Goal: Task Accomplishment & Management: Manage account settings

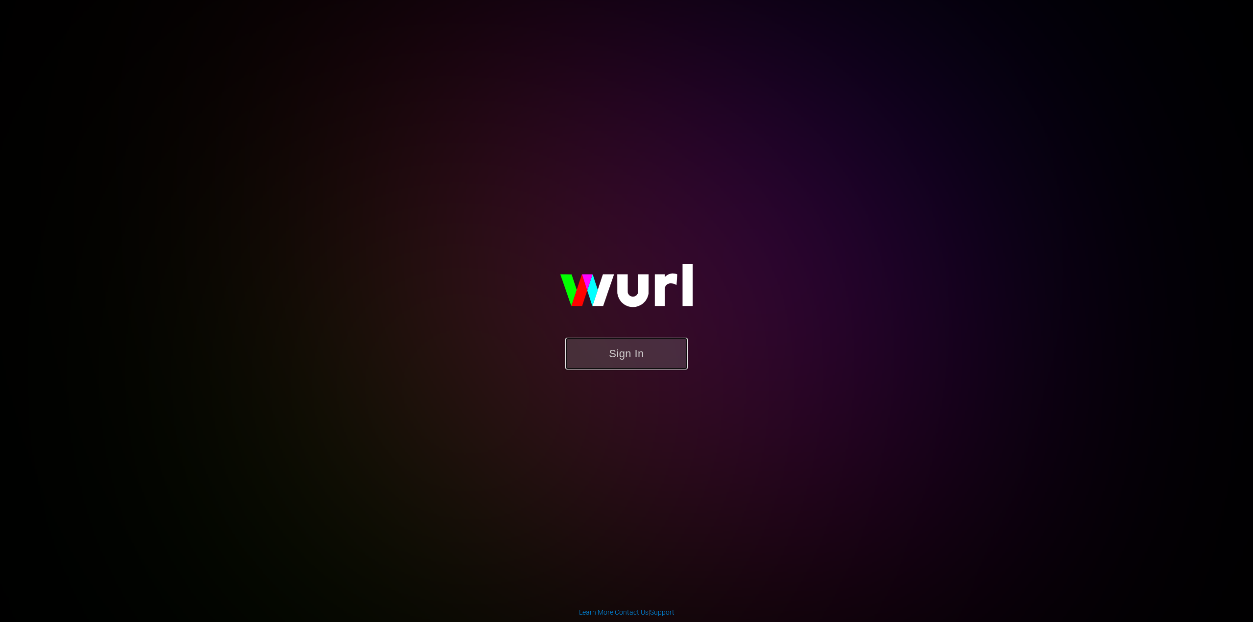
click at [612, 363] on button "Sign In" at bounding box center [626, 354] width 122 height 32
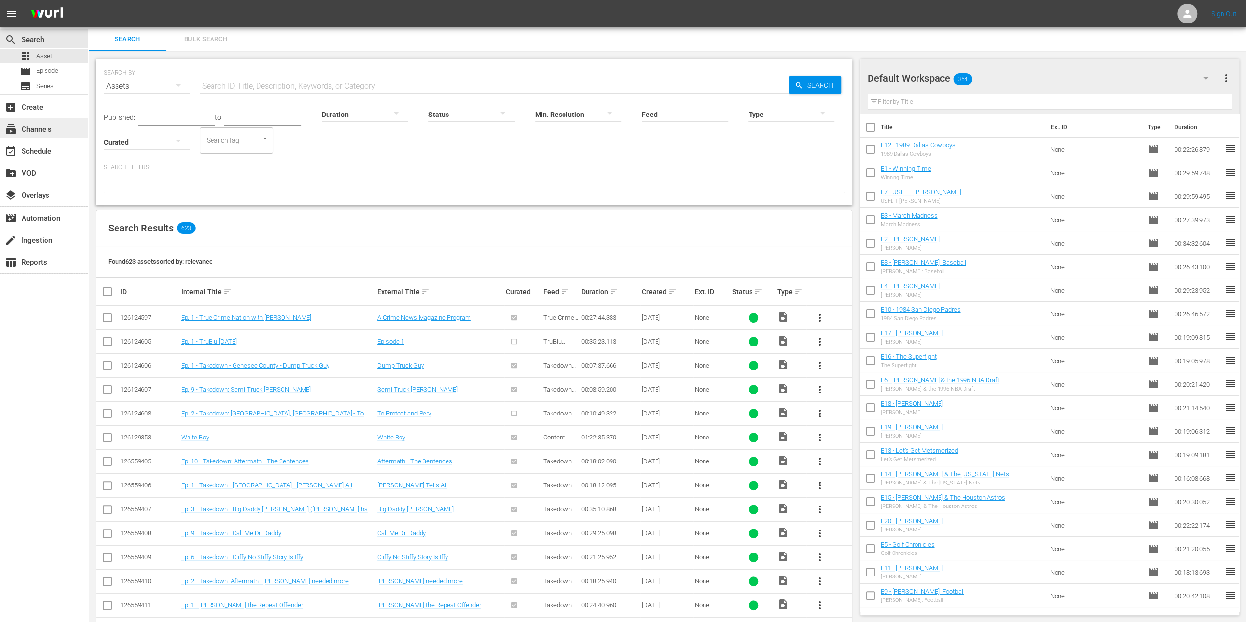
click at [54, 125] on div "subscriptions Channels" at bounding box center [27, 127] width 55 height 9
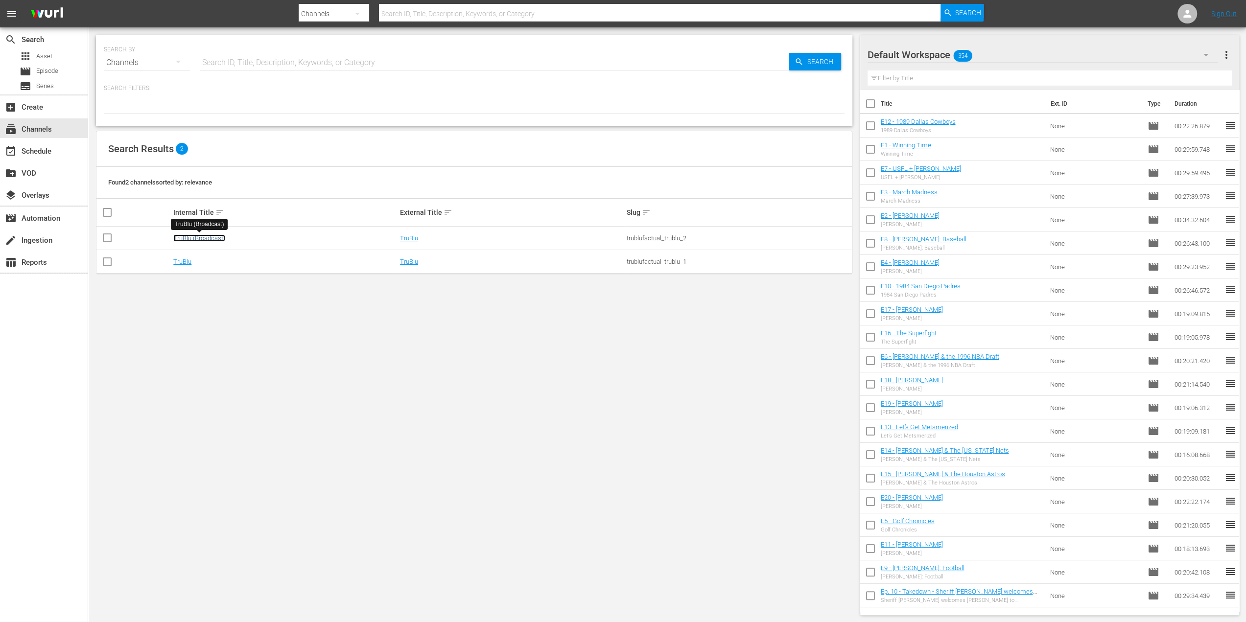
click at [202, 234] on link "TruBlu (Broadcast)" at bounding box center [199, 237] width 52 height 7
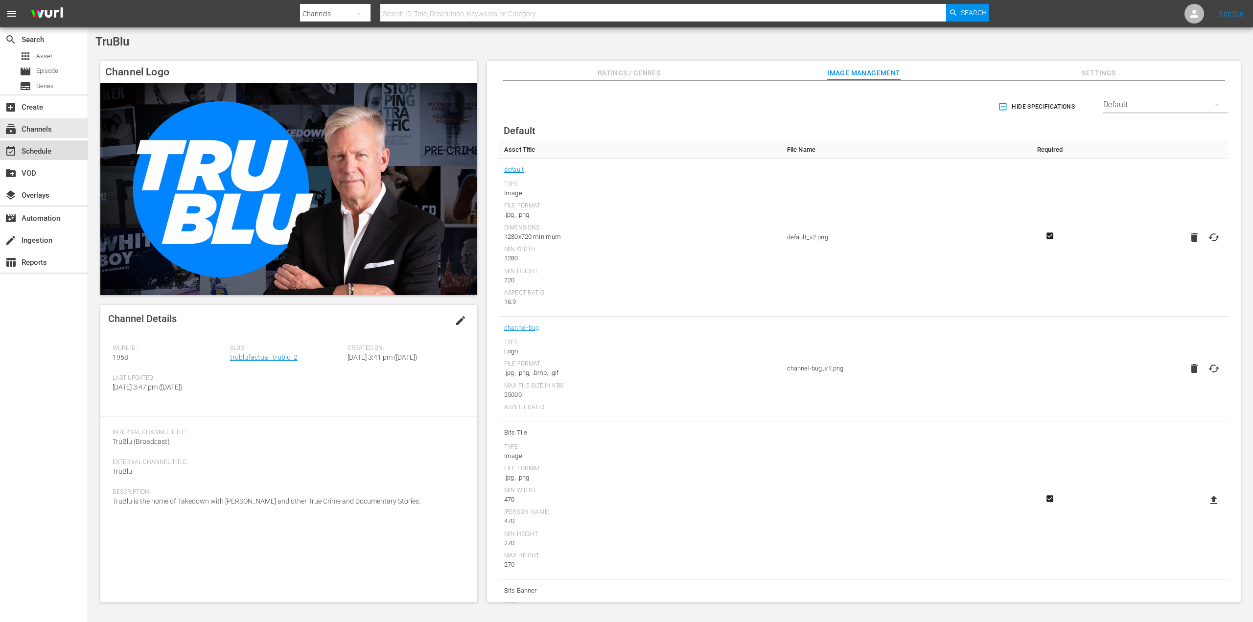
click at [47, 154] on div "event_available Schedule" at bounding box center [27, 149] width 55 height 9
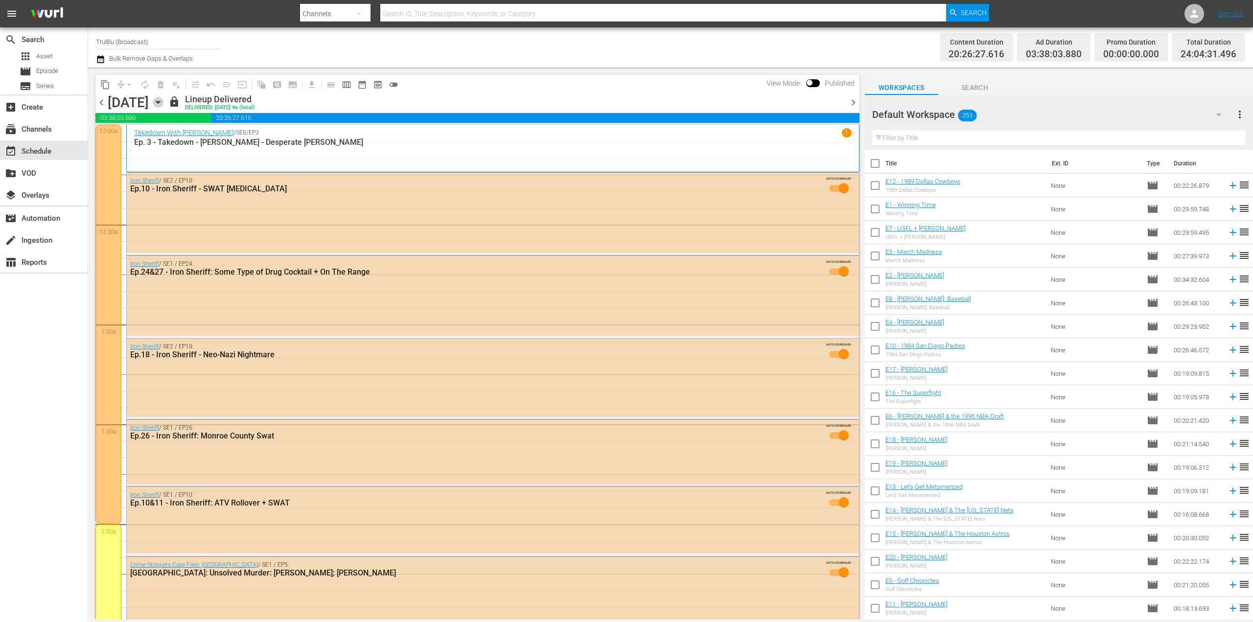
click at [163, 101] on icon "button" at bounding box center [158, 102] width 11 height 11
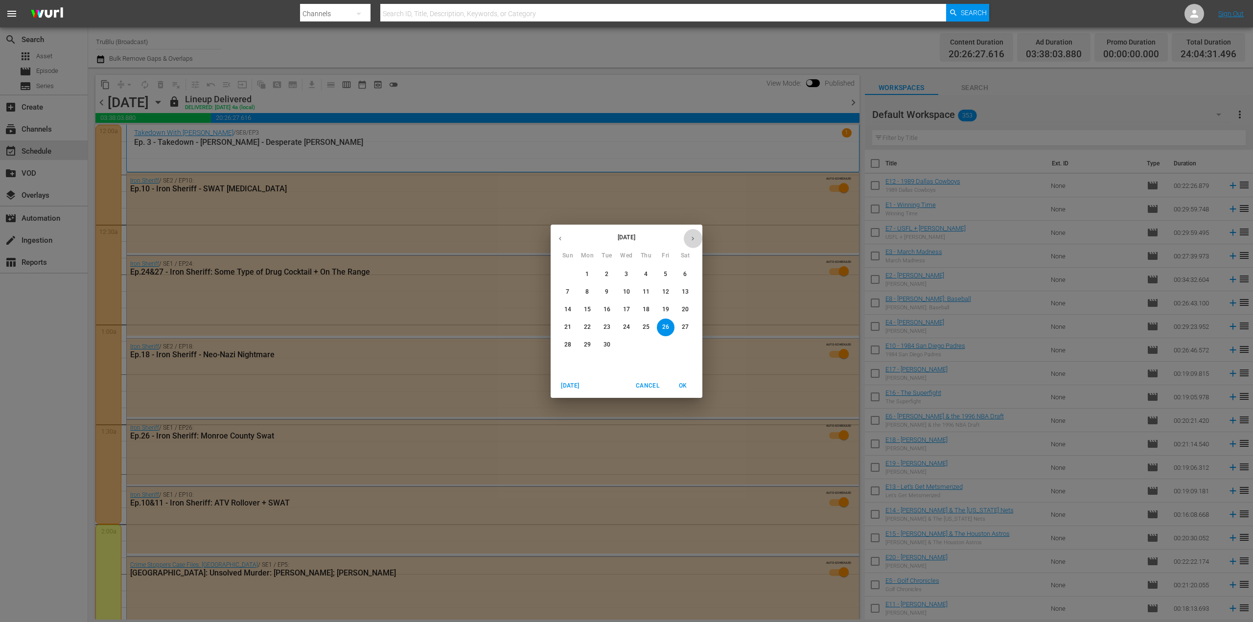
click at [690, 242] on button "button" at bounding box center [692, 238] width 19 height 19
click at [629, 276] on span "1" at bounding box center [627, 274] width 18 height 8
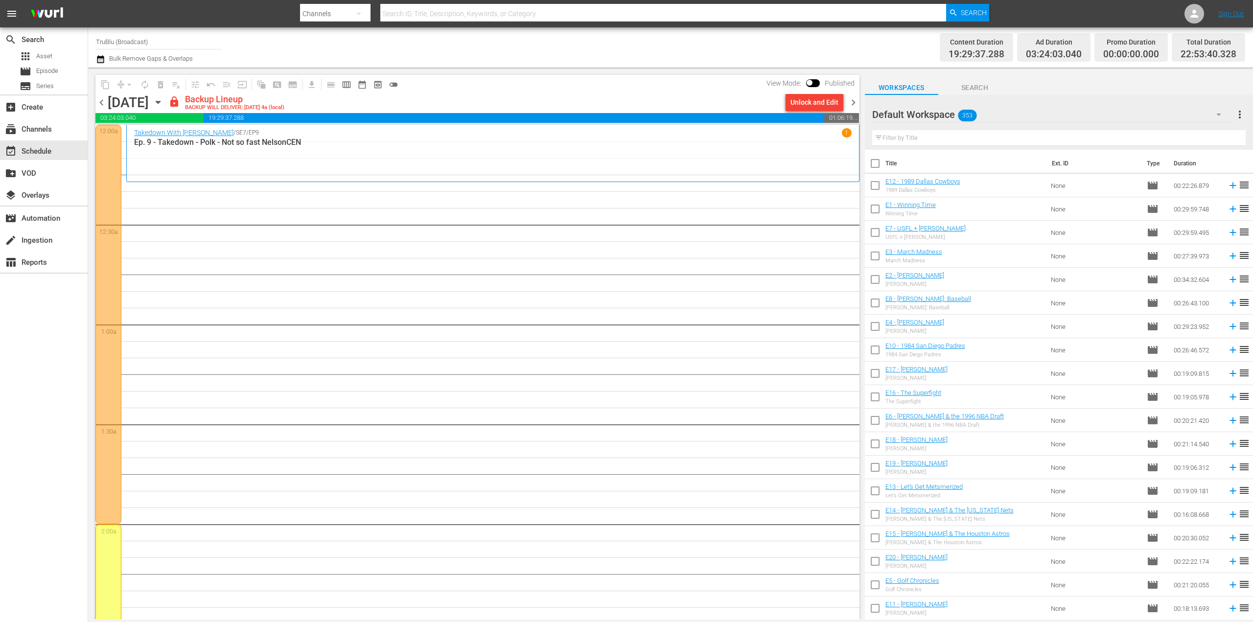
click at [807, 101] on div "Unlock and Edit" at bounding box center [815, 102] width 48 height 18
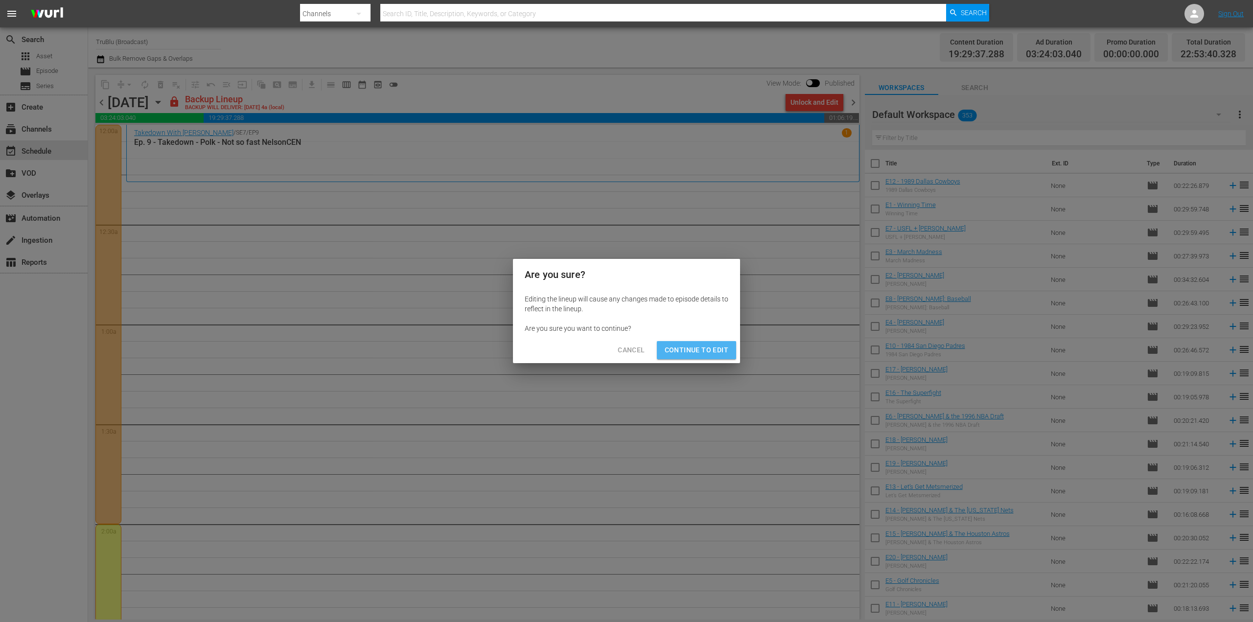
click at [701, 357] on button "Continue to Edit" at bounding box center [696, 350] width 79 height 18
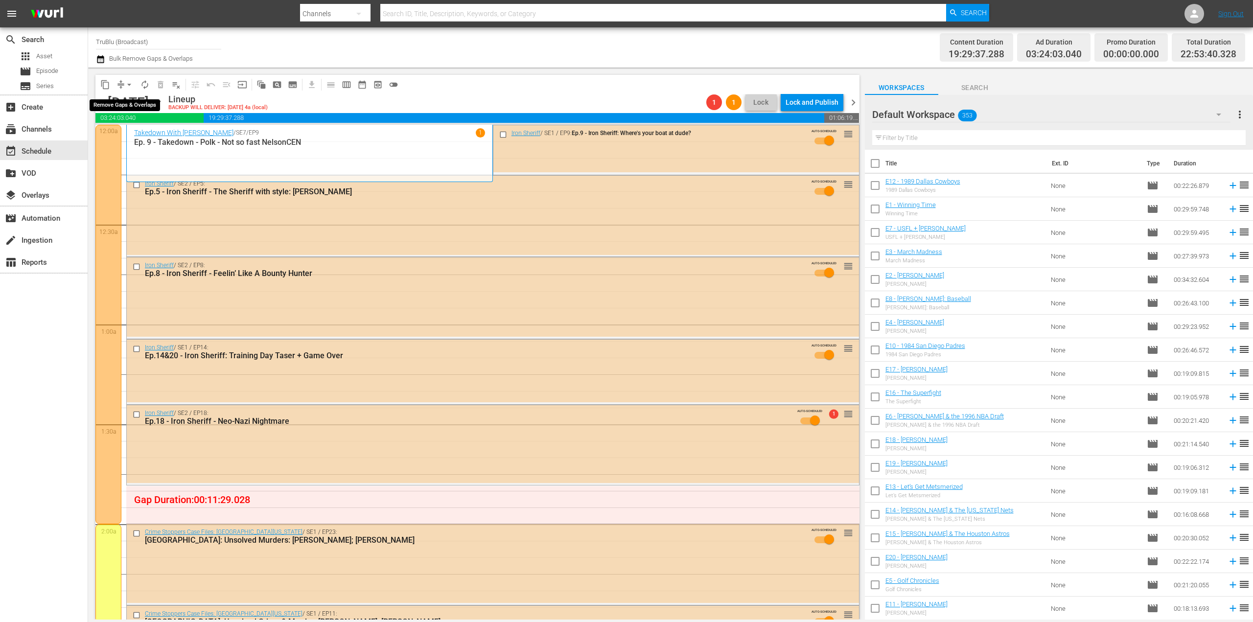
click at [126, 86] on span "arrow_drop_down" at bounding box center [129, 85] width 10 height 10
click at [148, 142] on li "Align to End of Previous Day" at bounding box center [129, 137] width 103 height 16
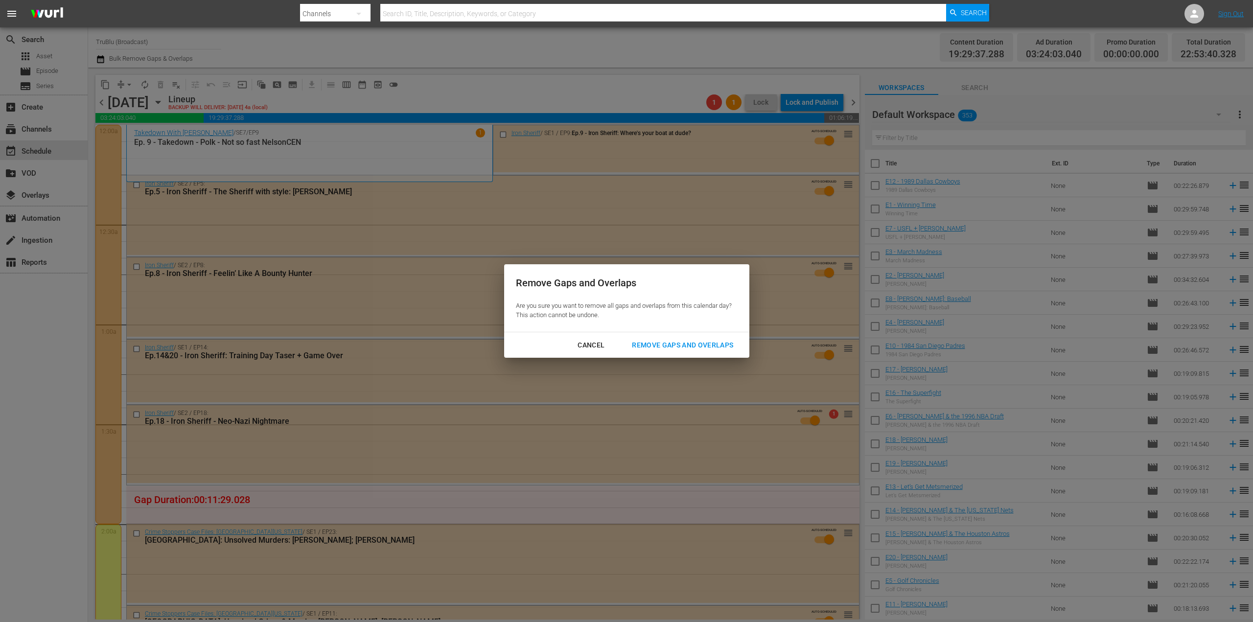
click at [696, 344] on div "Remove Gaps and Overlaps" at bounding box center [682, 345] width 117 height 12
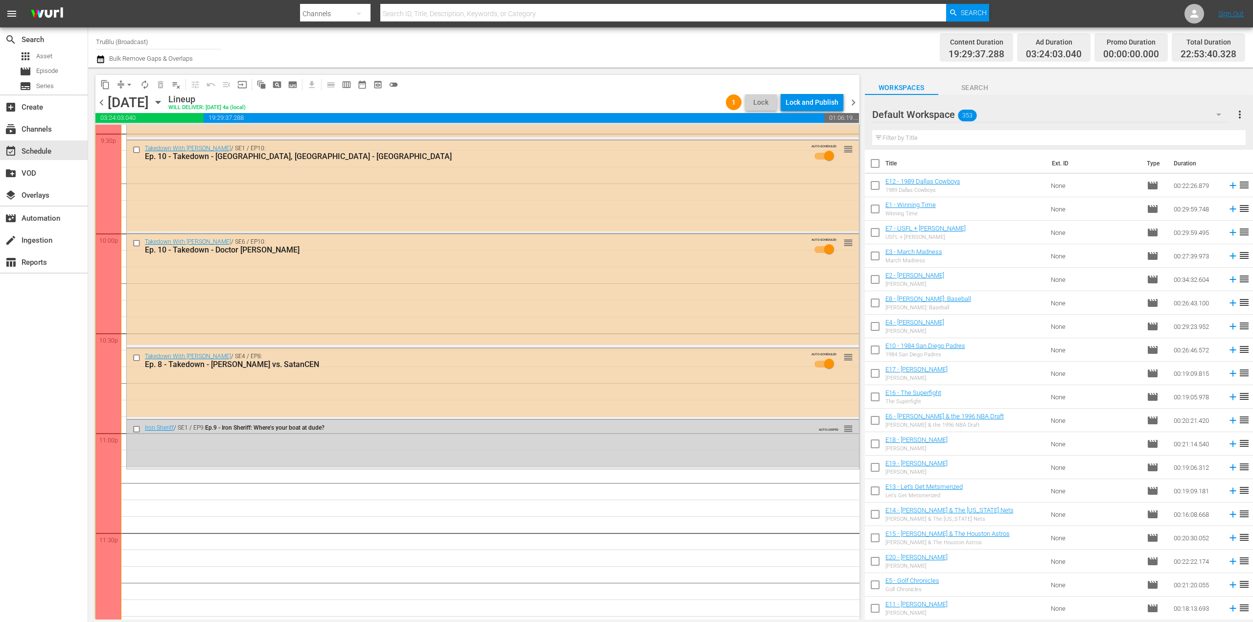
scroll to position [4298, 0]
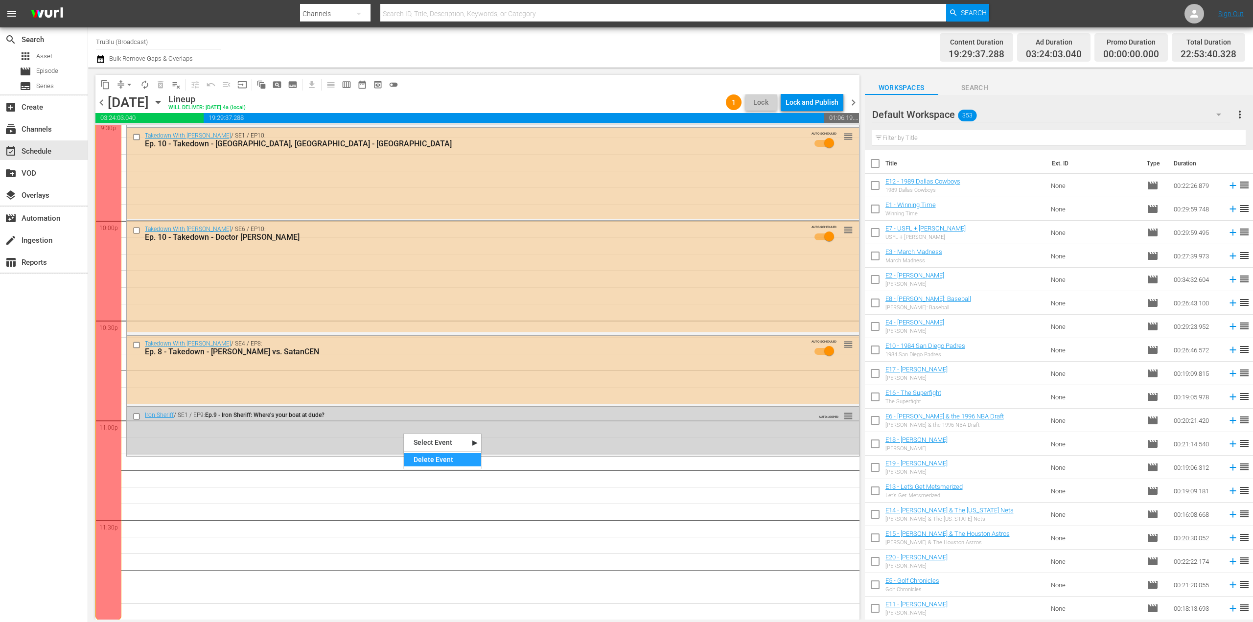
click at [424, 459] on div "Delete Event" at bounding box center [442, 459] width 77 height 13
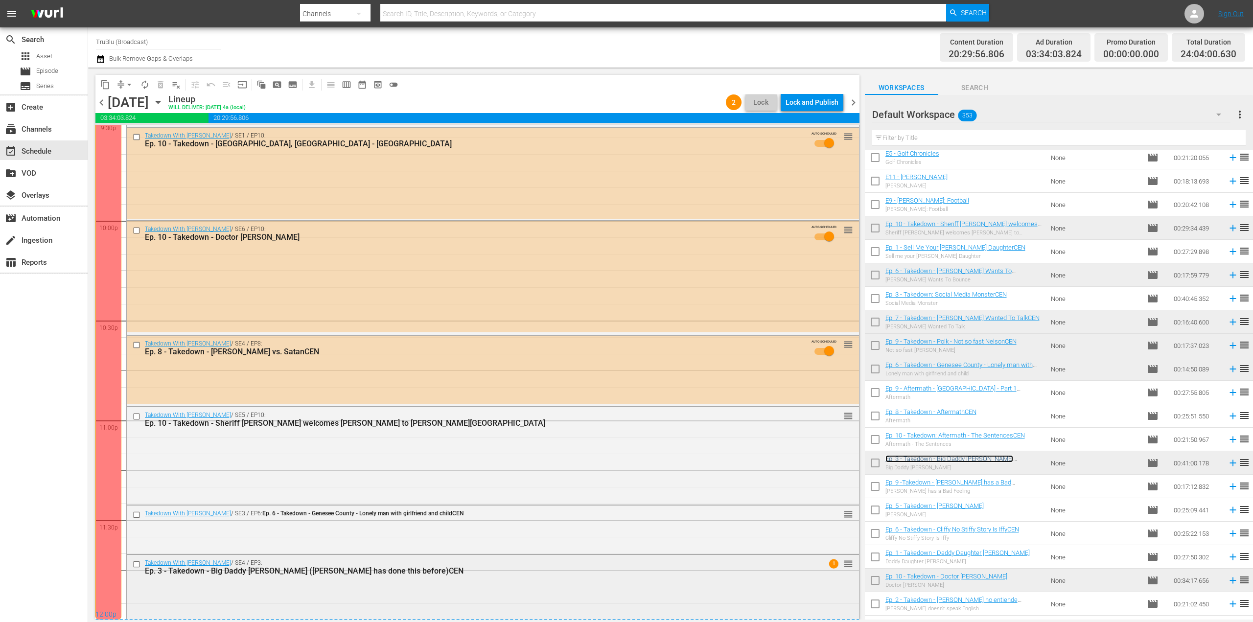
scroll to position [4369, 0]
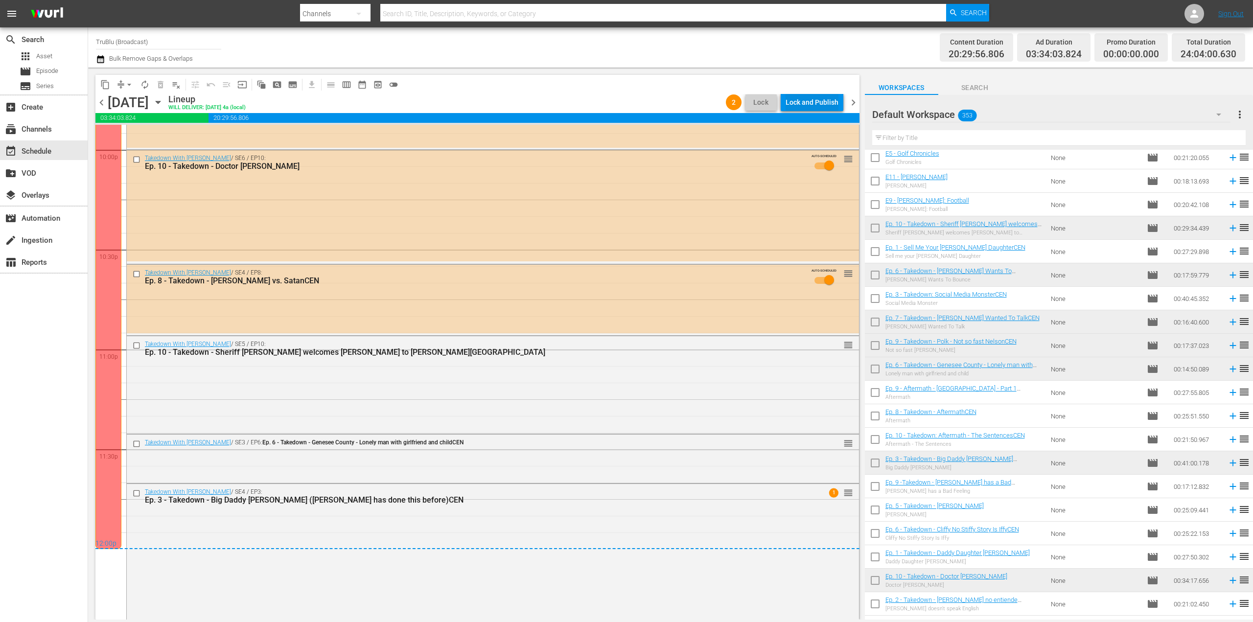
click at [804, 103] on div "Lock and Publish" at bounding box center [812, 102] width 53 height 18
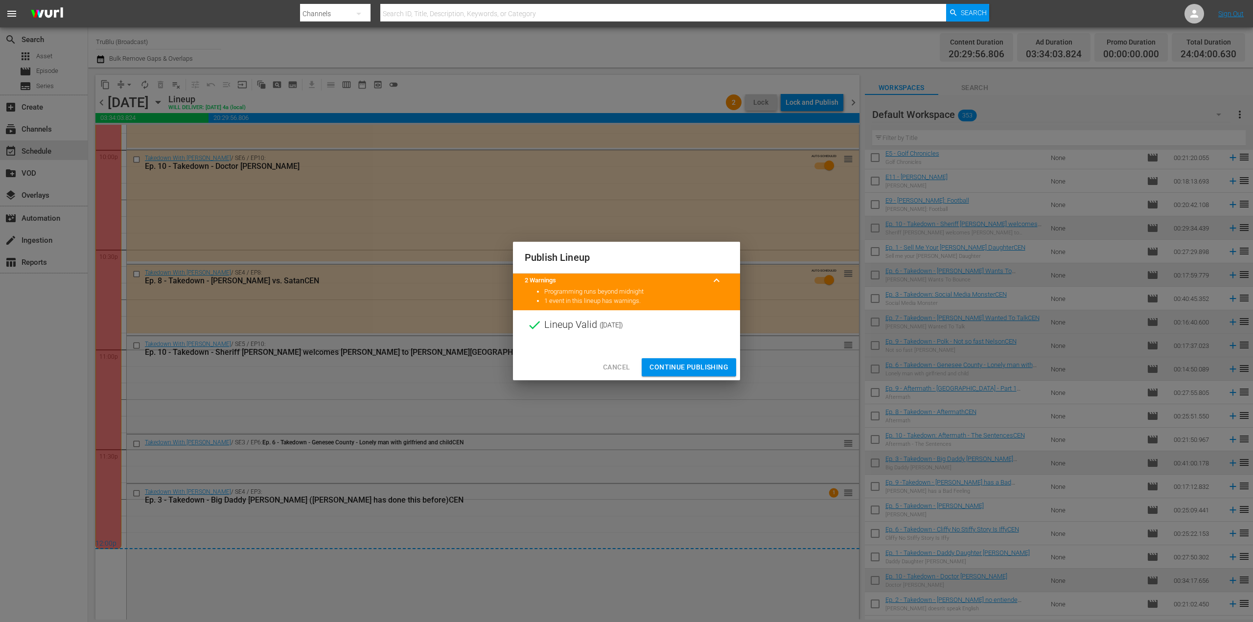
click at [683, 369] on span "Continue Publishing" at bounding box center [689, 367] width 79 height 12
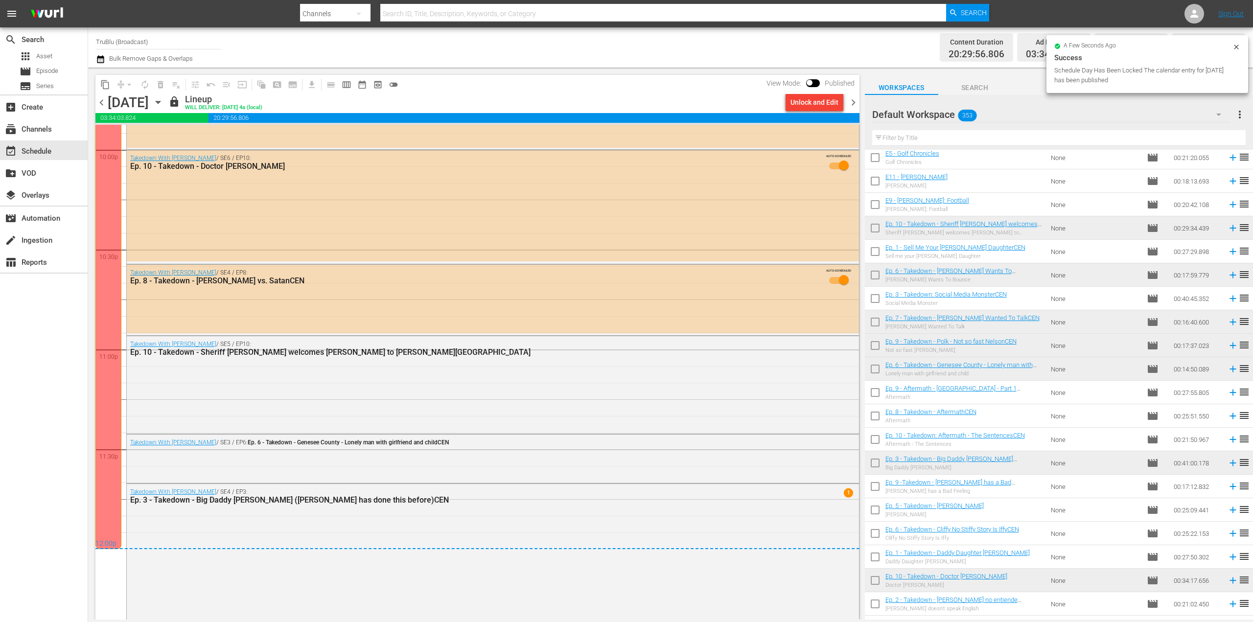
click at [853, 99] on span "chevron_right" at bounding box center [853, 102] width 12 height 12
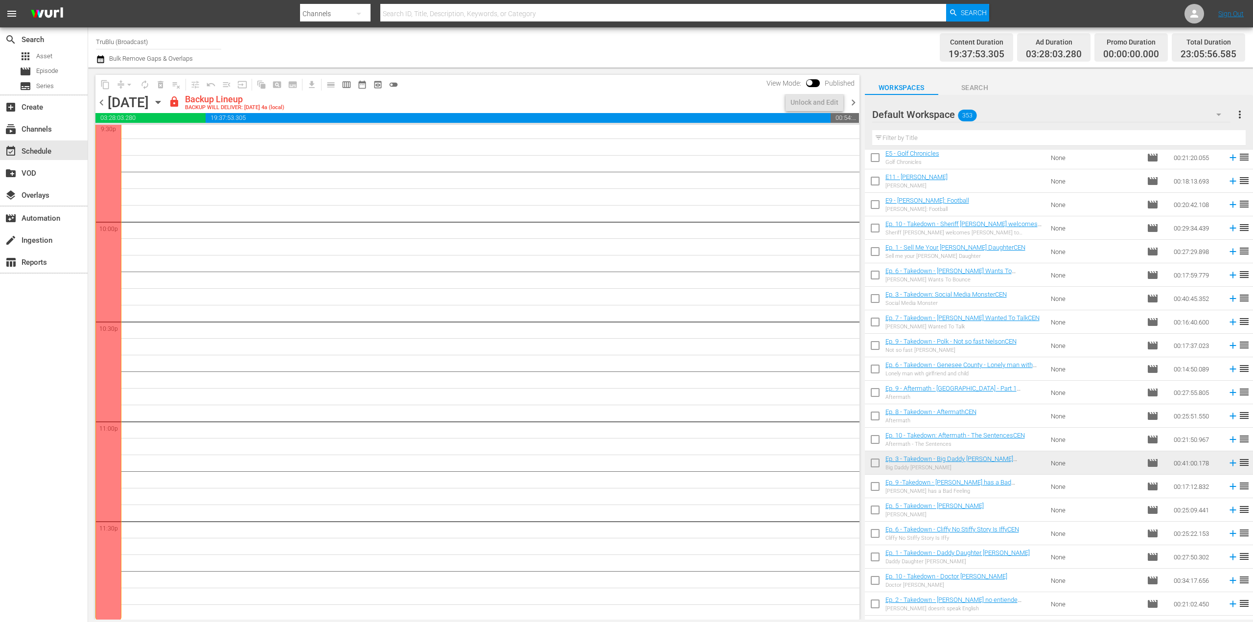
scroll to position [4298, 0]
click at [808, 97] on div "Unlock and Edit" at bounding box center [815, 102] width 48 height 18
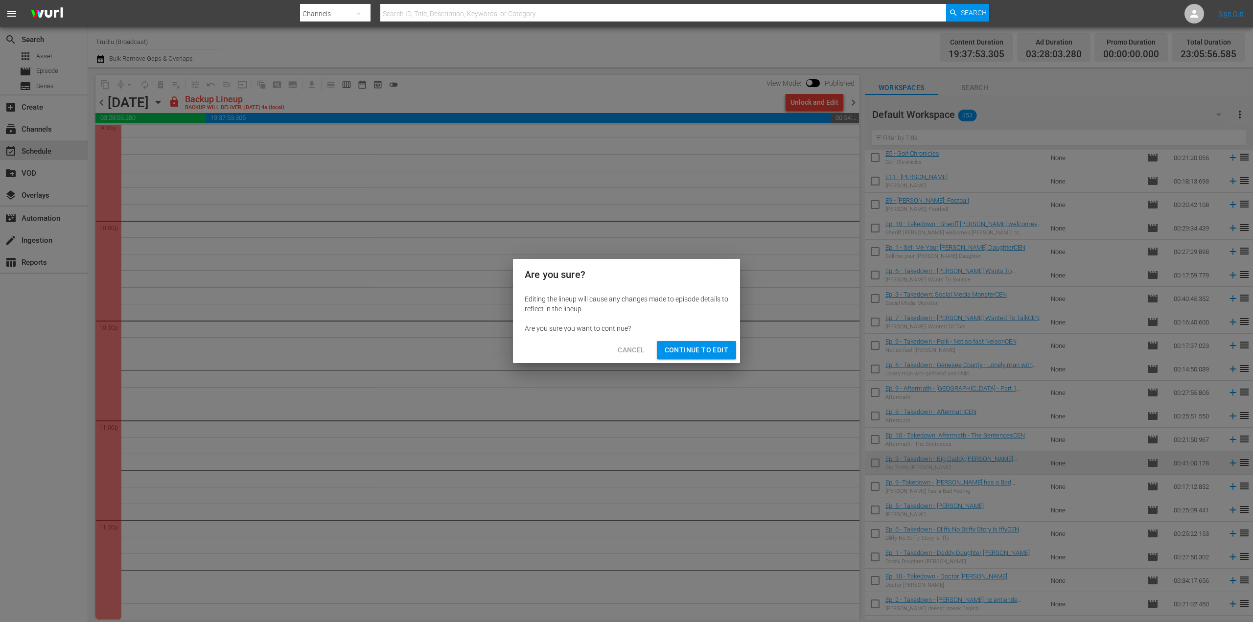
click at [682, 354] on span "Continue to Edit" at bounding box center [697, 350] width 64 height 12
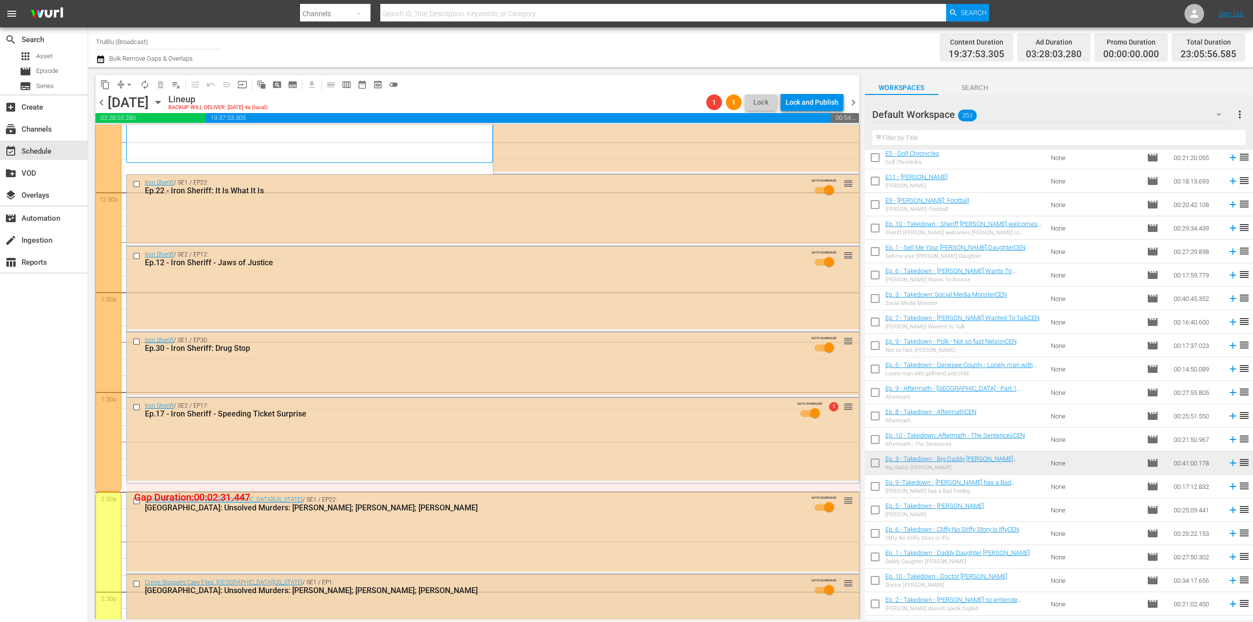
scroll to position [0, 0]
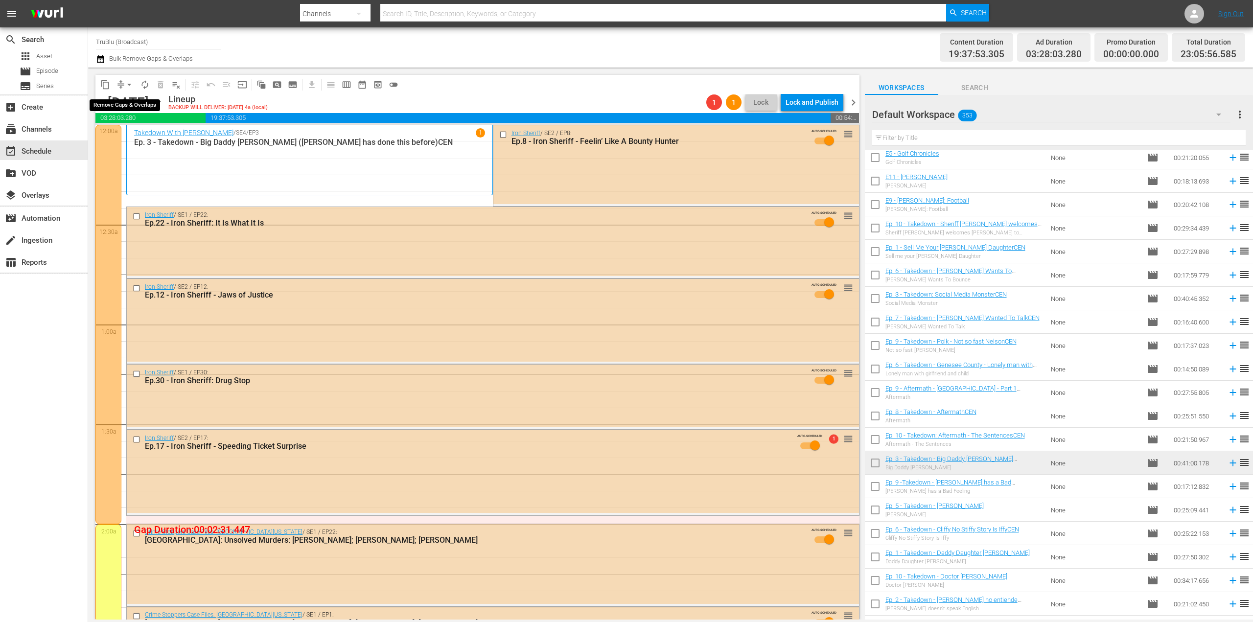
click at [118, 85] on span "compress" at bounding box center [121, 85] width 10 height 10
click at [123, 87] on button "arrow_drop_down" at bounding box center [129, 85] width 16 height 16
click at [140, 139] on li "Align to End of Previous Day" at bounding box center [129, 137] width 103 height 16
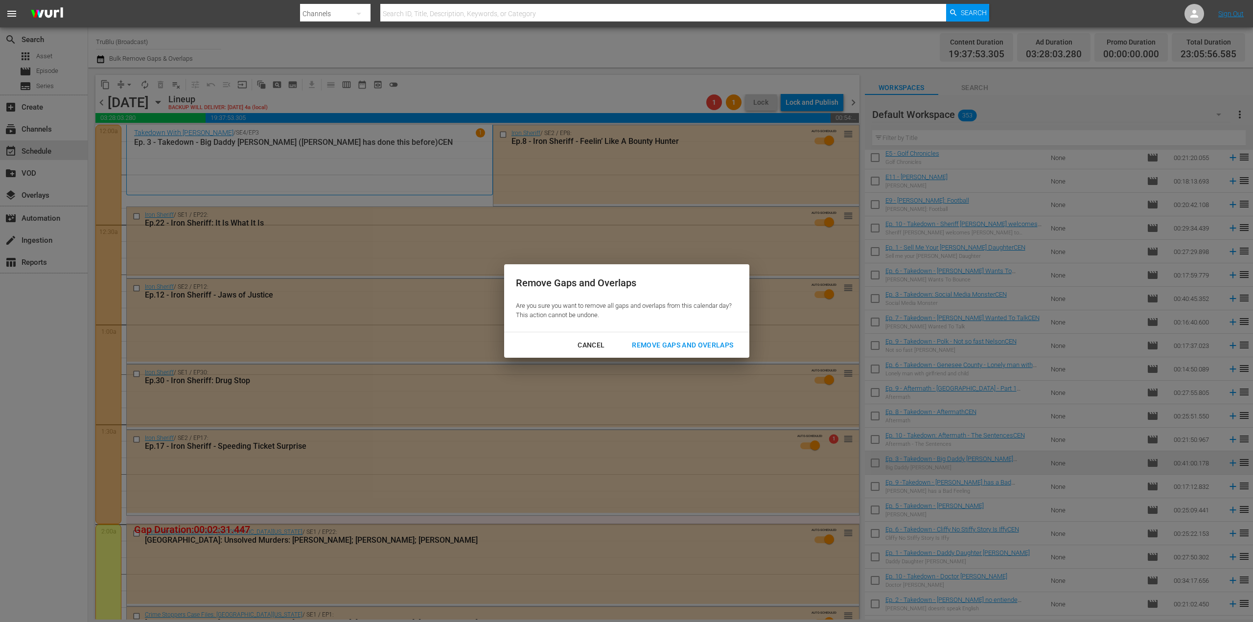
click at [684, 350] on div "Remove Gaps and Overlaps" at bounding box center [682, 345] width 117 height 12
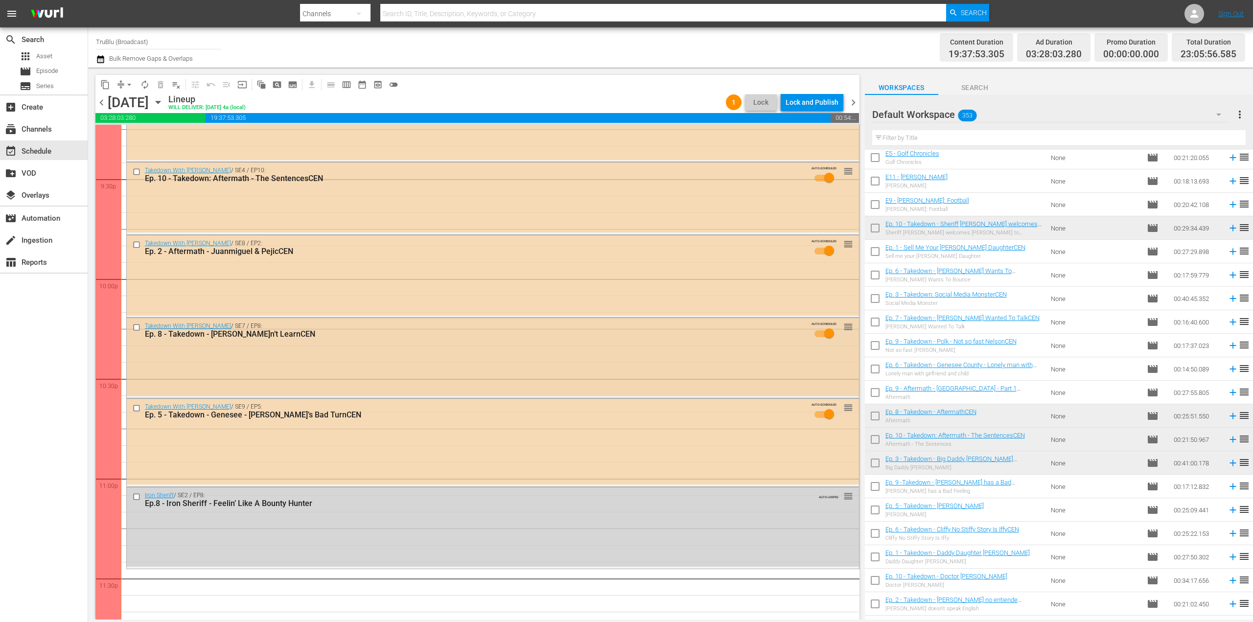
scroll to position [4298, 0]
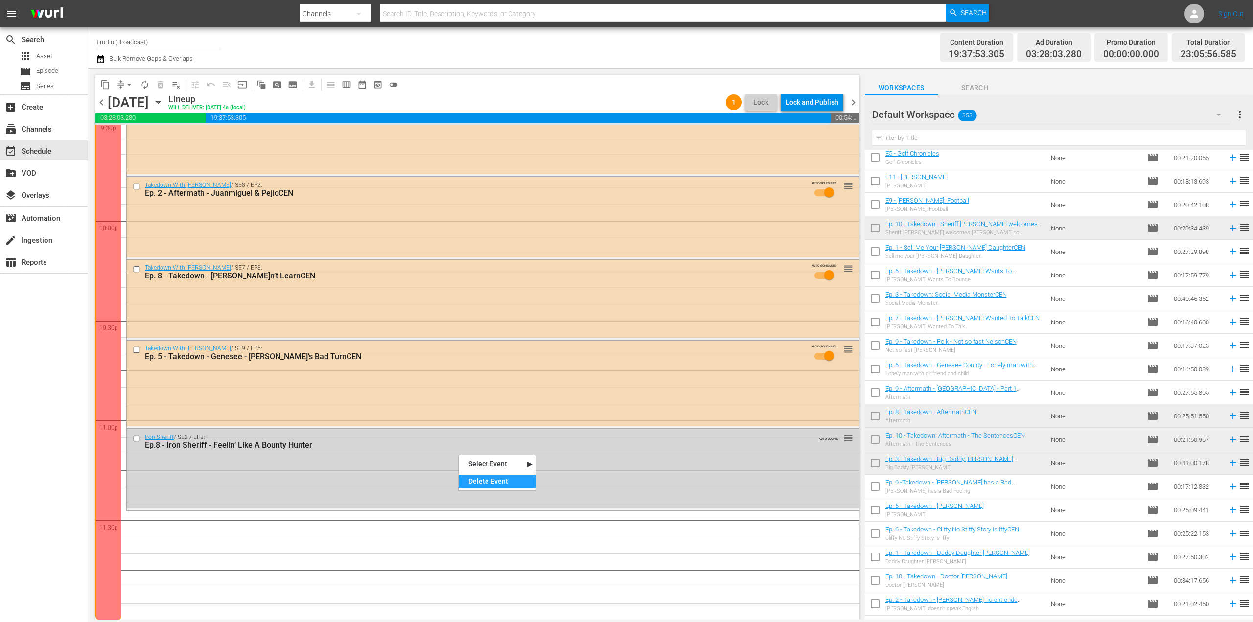
click at [485, 483] on div "Delete Event" at bounding box center [497, 481] width 77 height 13
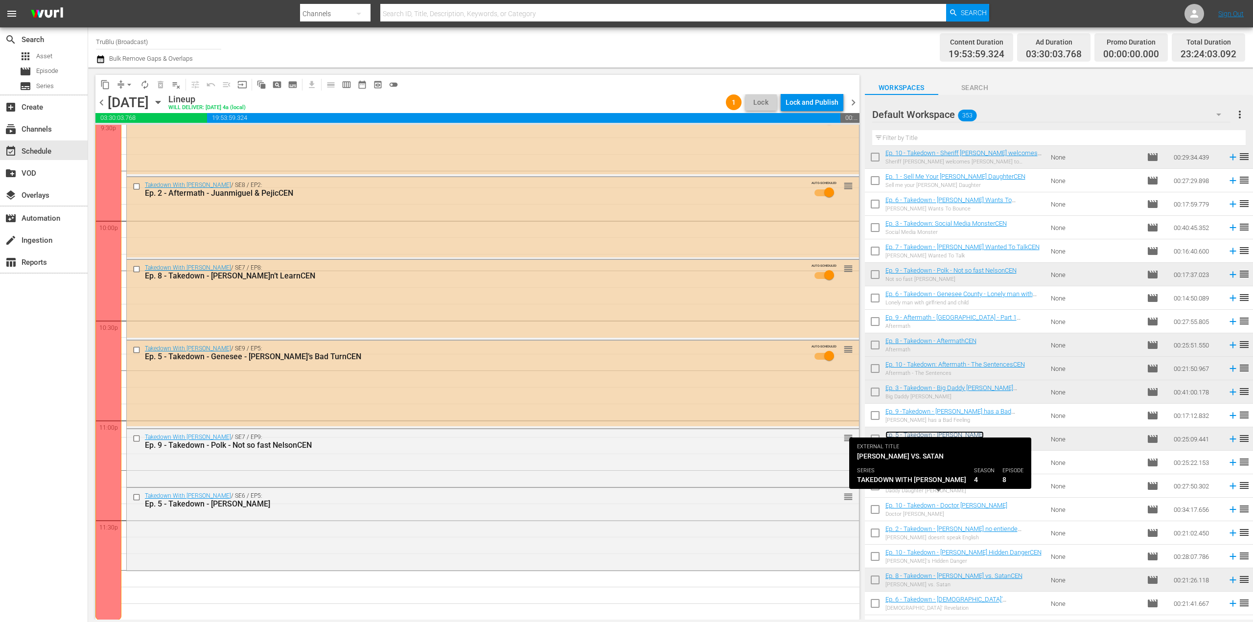
scroll to position [574, 0]
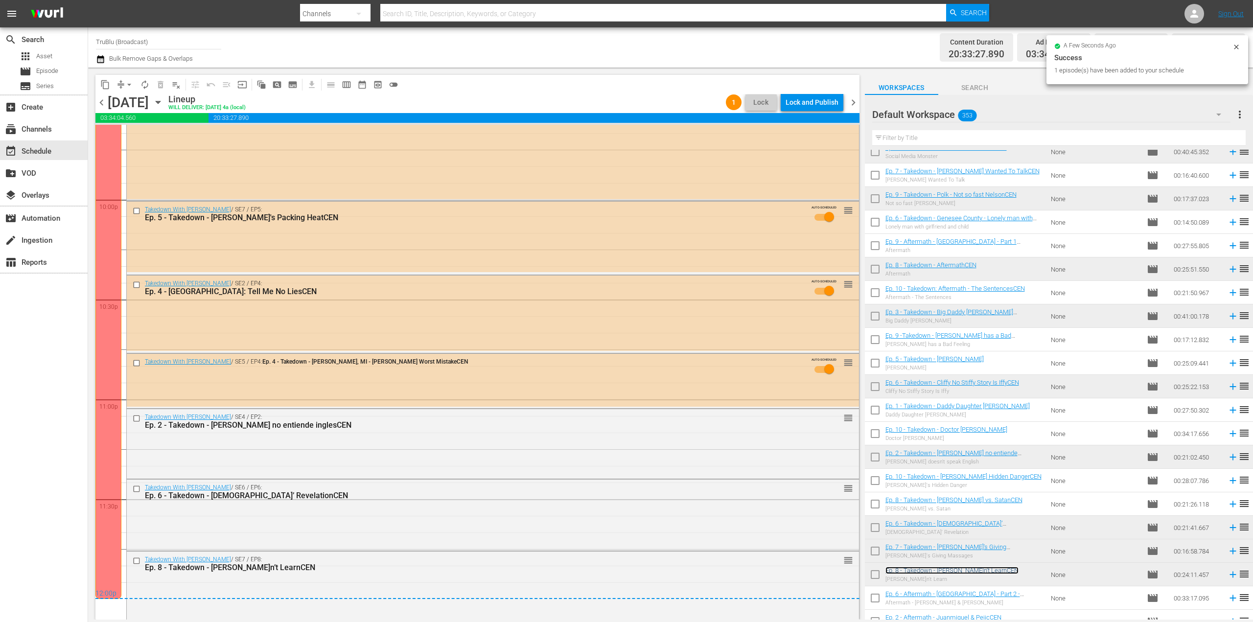
scroll to position [4330, 0]
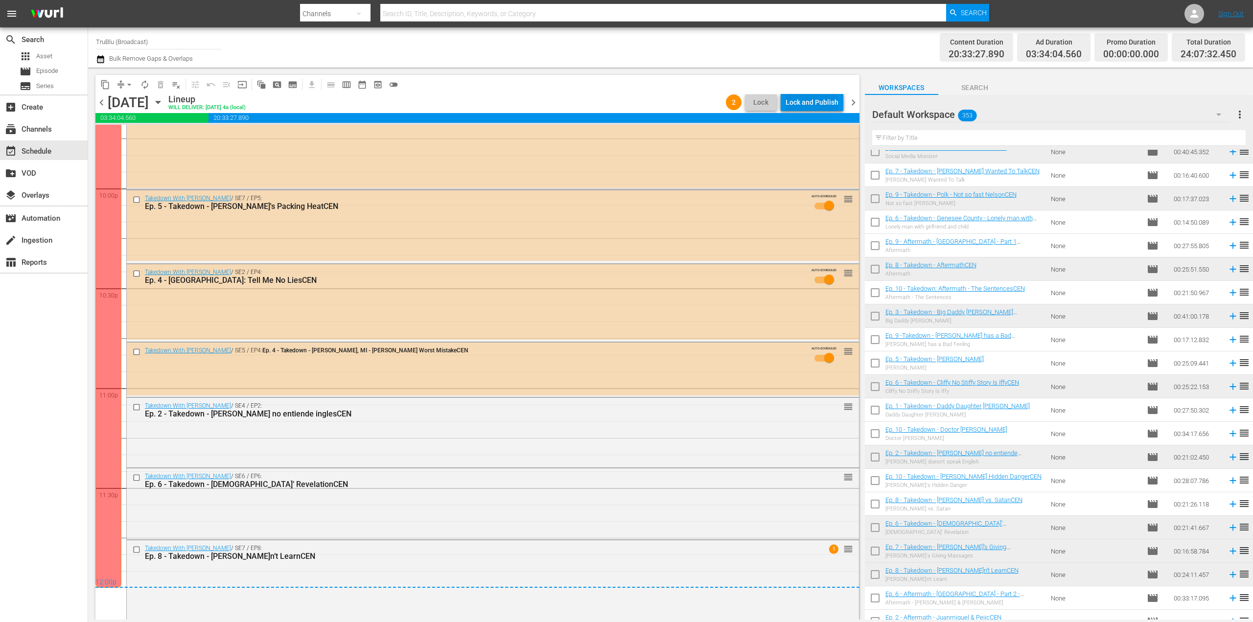
click at [821, 98] on div "Lock and Publish" at bounding box center [812, 102] width 53 height 18
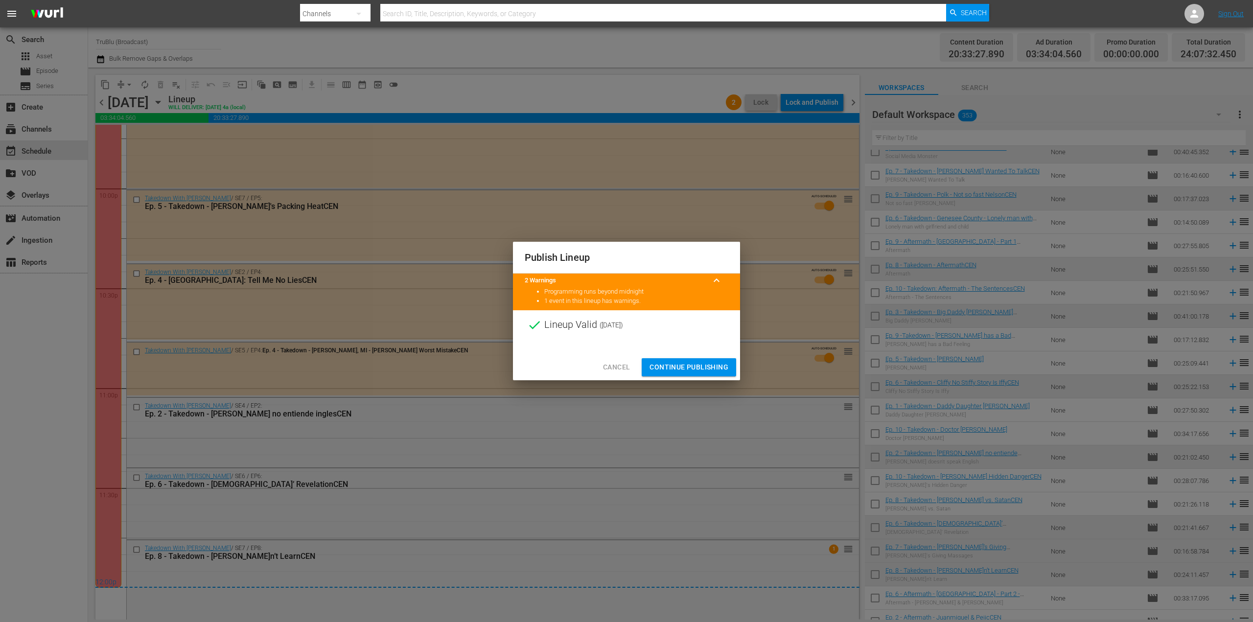
click at [664, 368] on span "Continue Publishing" at bounding box center [689, 367] width 79 height 12
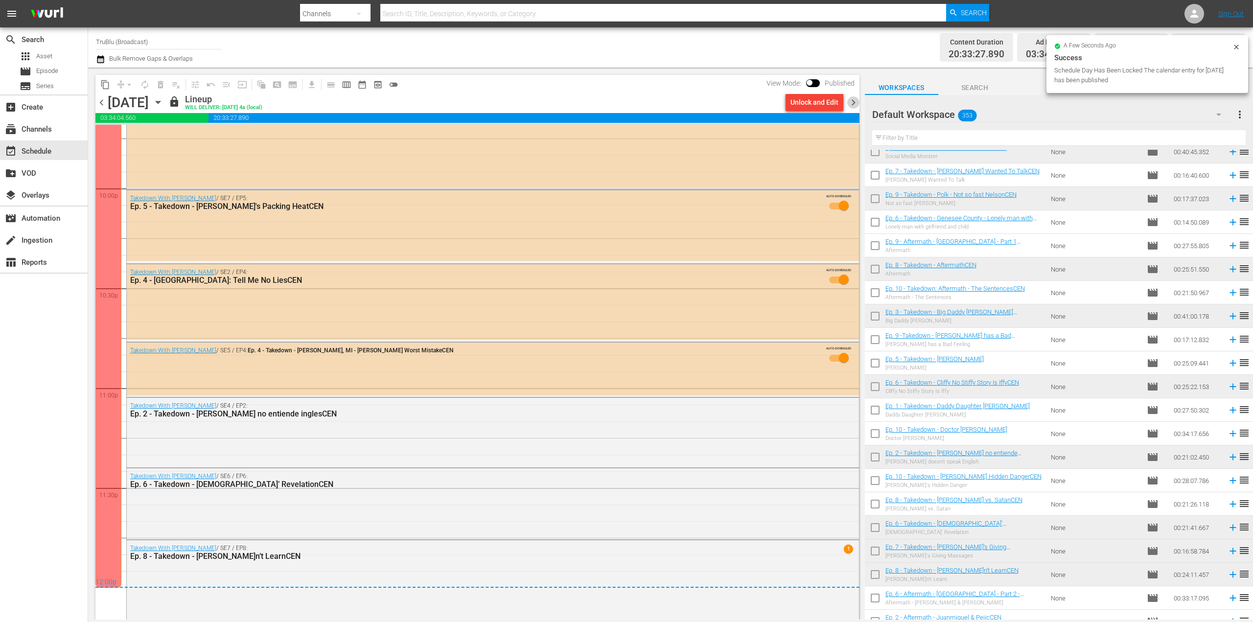
click at [852, 101] on span "chevron_right" at bounding box center [853, 102] width 12 height 12
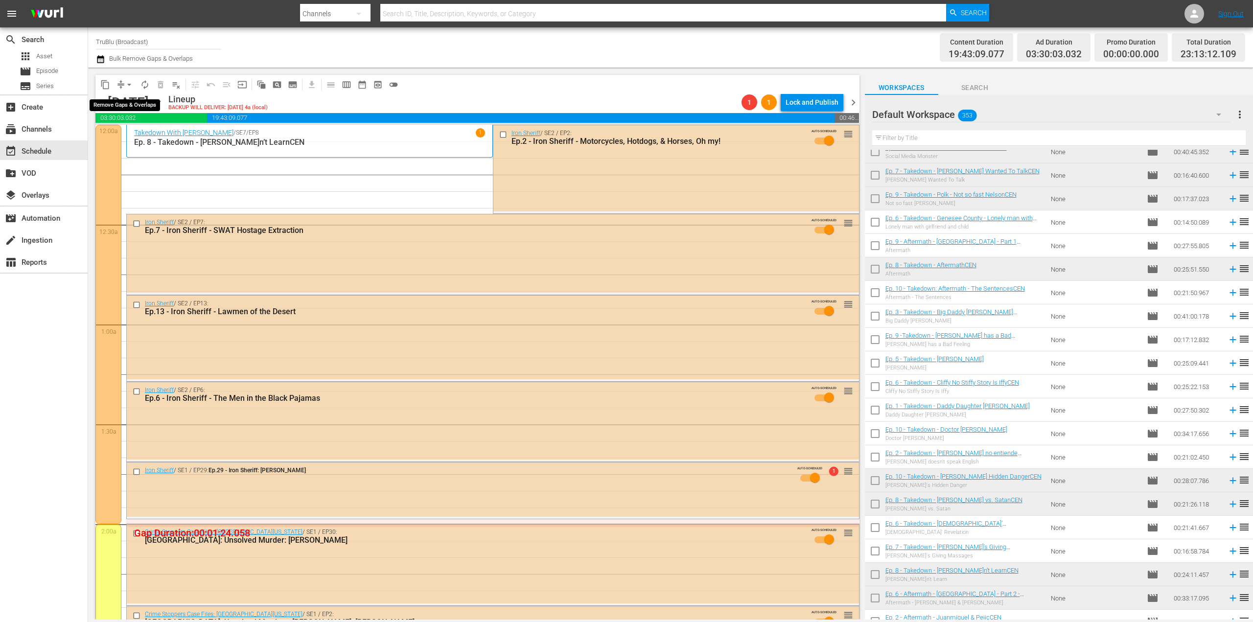
click at [124, 87] on button "arrow_drop_down" at bounding box center [129, 85] width 16 height 16
click at [148, 139] on li "Align to End of Previous Day" at bounding box center [129, 137] width 103 height 16
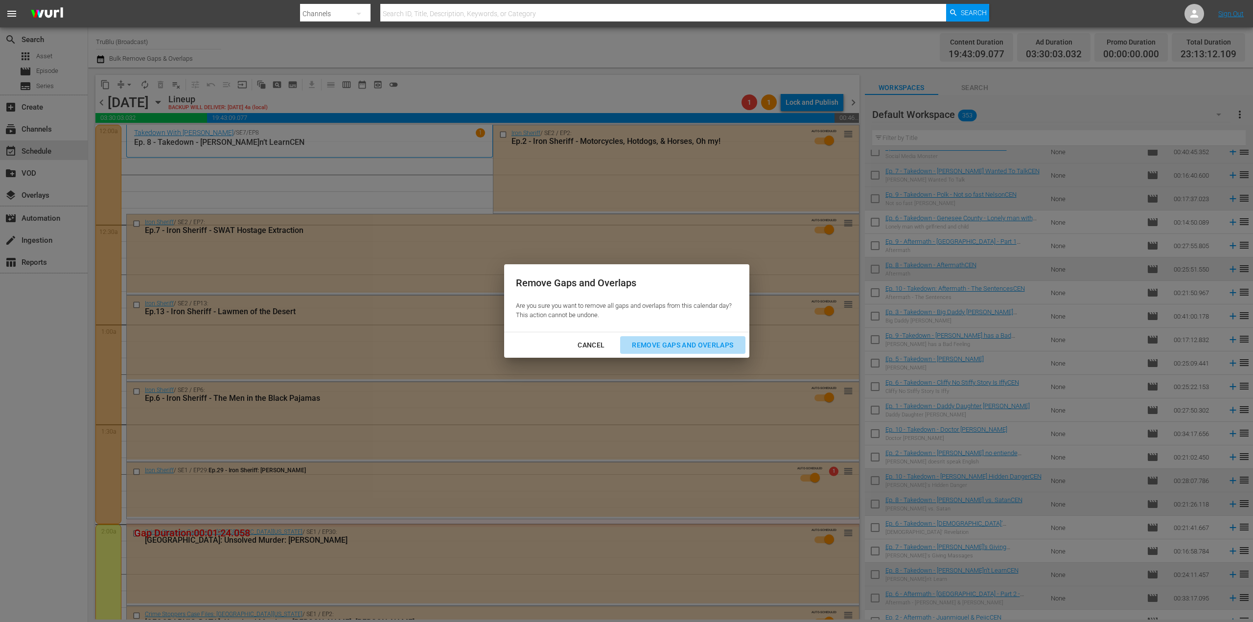
drag, startPoint x: 673, startPoint y: 348, endPoint x: 655, endPoint y: 351, distance: 18.3
click at [674, 348] on div "Remove Gaps and Overlaps" at bounding box center [682, 345] width 117 height 12
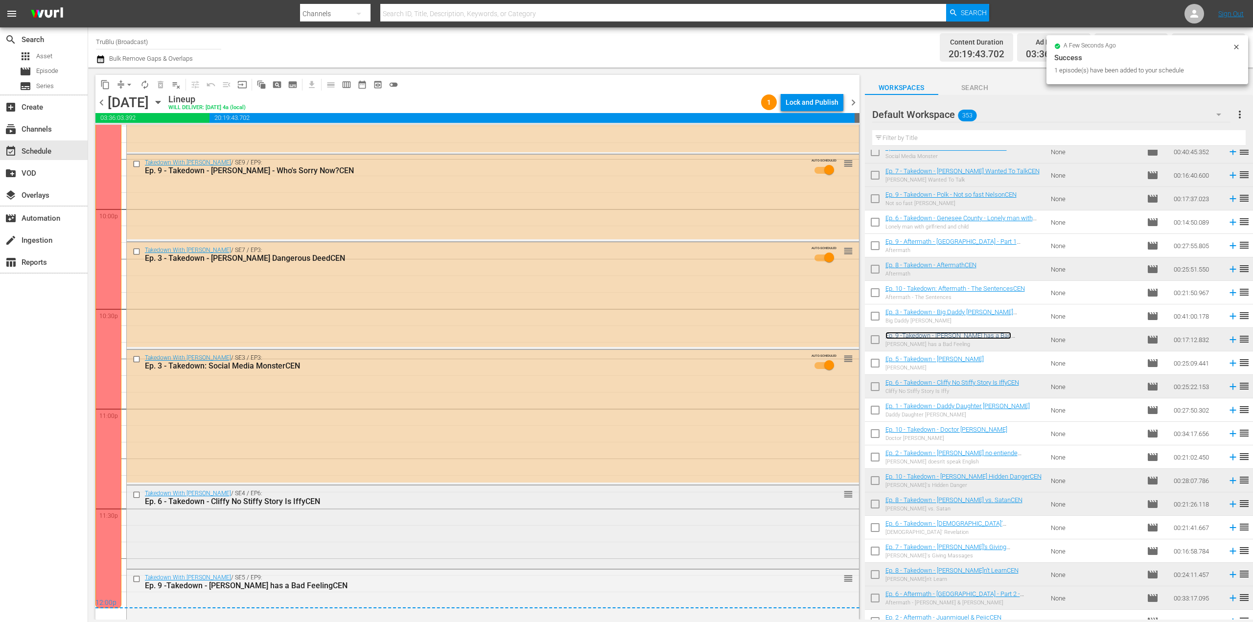
scroll to position [4316, 0]
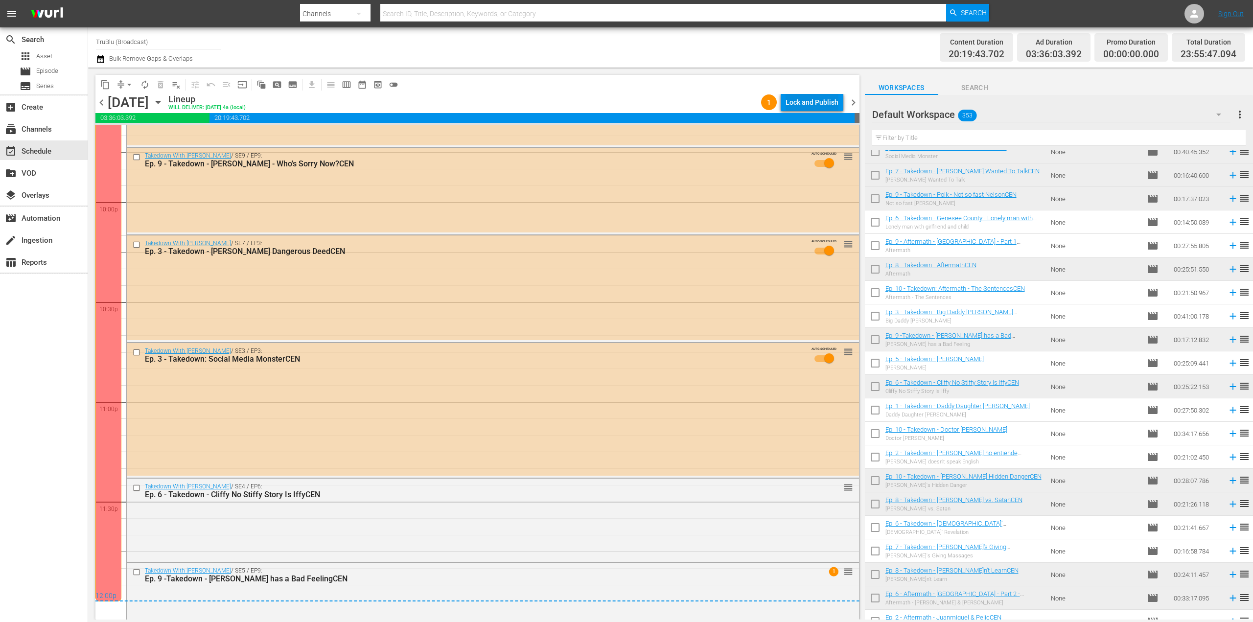
click at [819, 105] on div "Lock and Publish" at bounding box center [812, 102] width 53 height 18
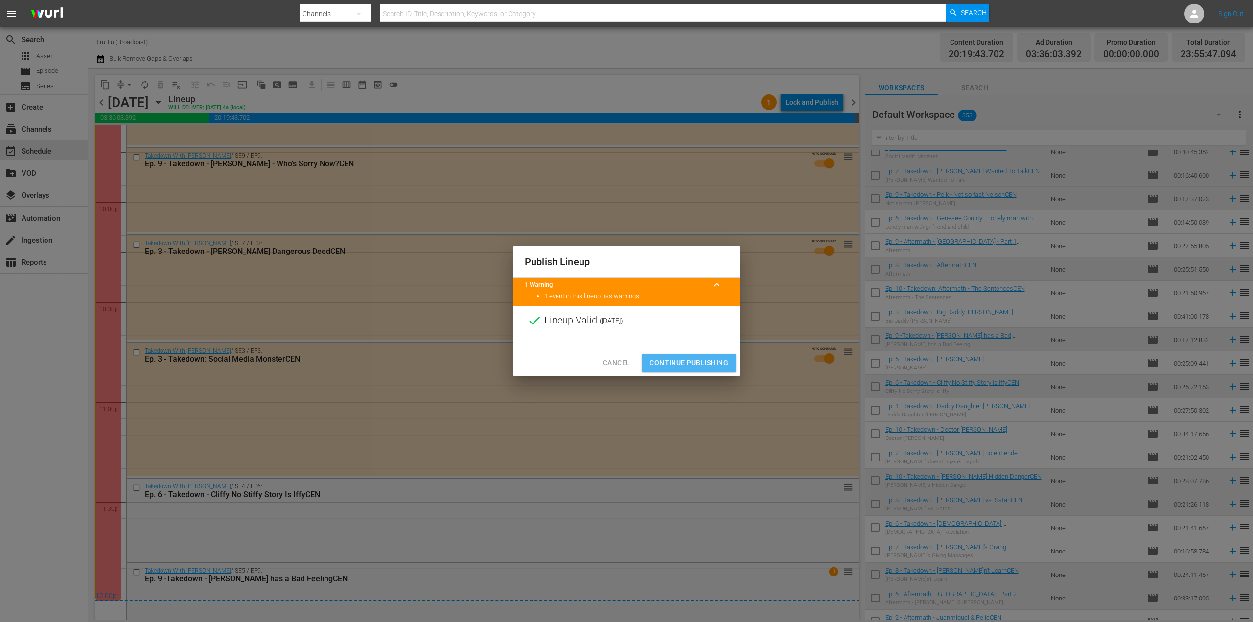
click at [674, 363] on span "Continue Publishing" at bounding box center [689, 363] width 79 height 12
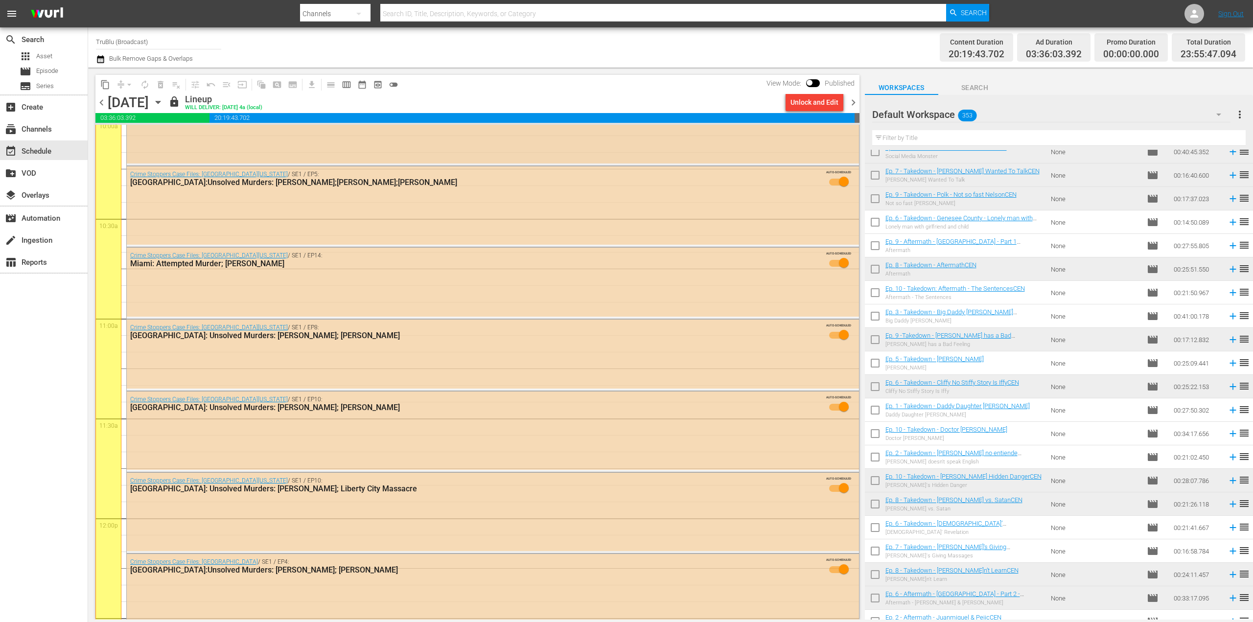
scroll to position [1918, 0]
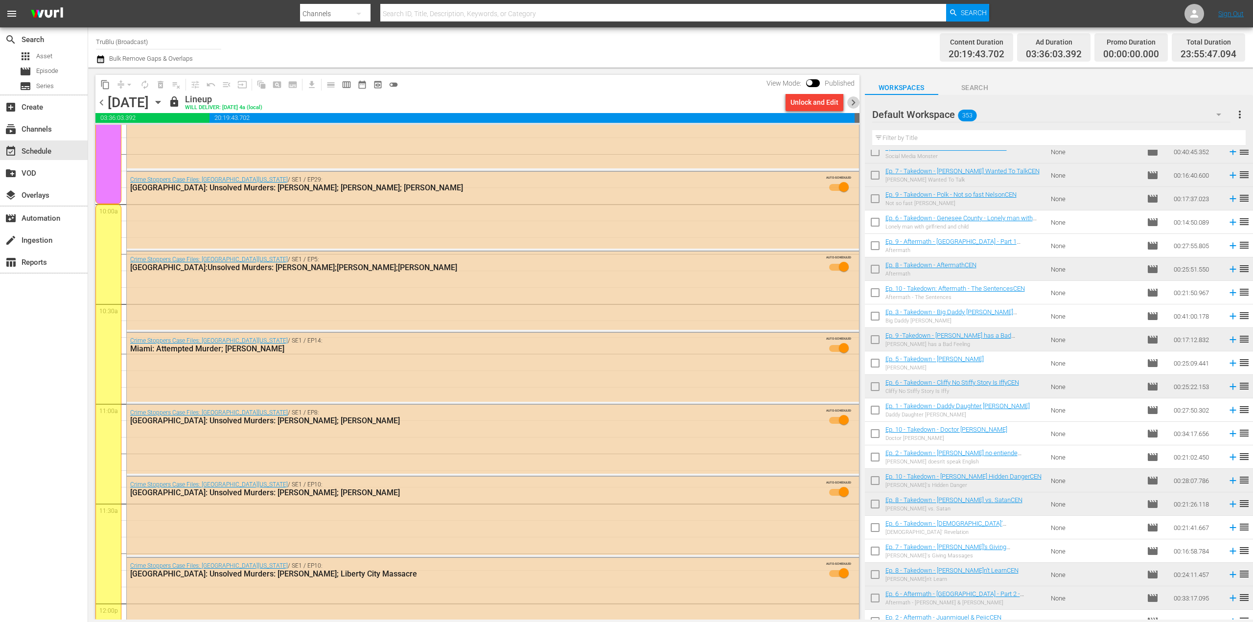
click at [850, 103] on span "chevron_right" at bounding box center [853, 102] width 12 height 12
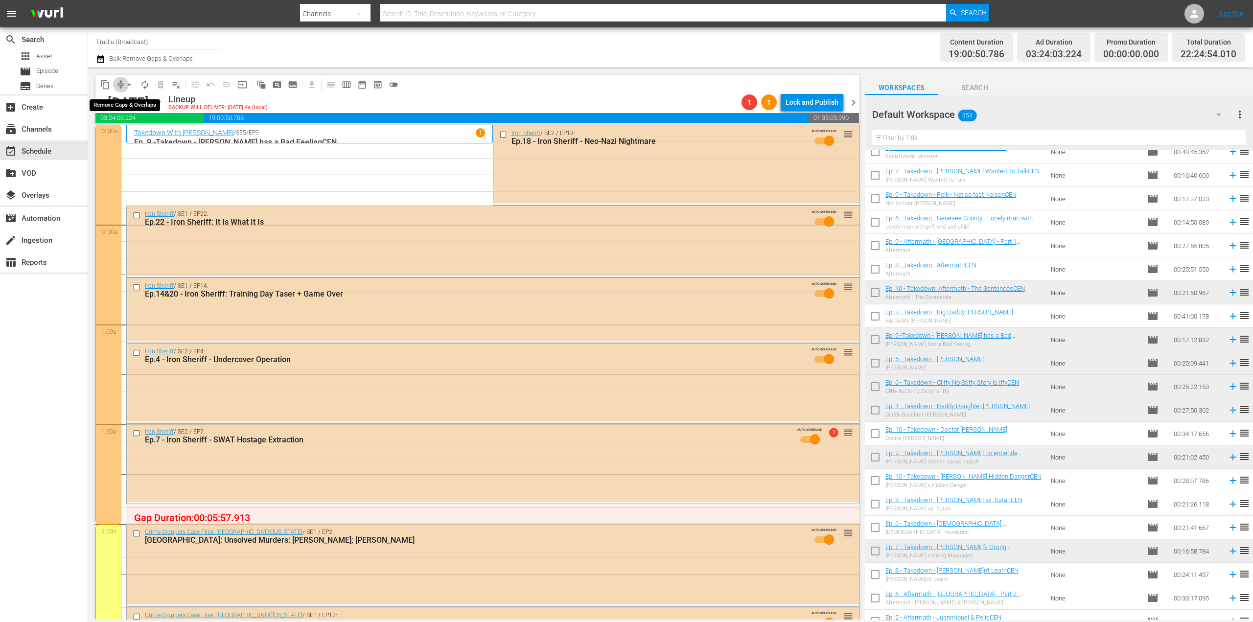
click at [119, 88] on span "compress" at bounding box center [121, 85] width 10 height 10
click at [120, 85] on span "compress" at bounding box center [121, 85] width 10 height 10
click at [124, 82] on button "arrow_drop_down" at bounding box center [129, 85] width 16 height 16
click at [136, 134] on li "Align to End of Previous Day" at bounding box center [129, 137] width 103 height 16
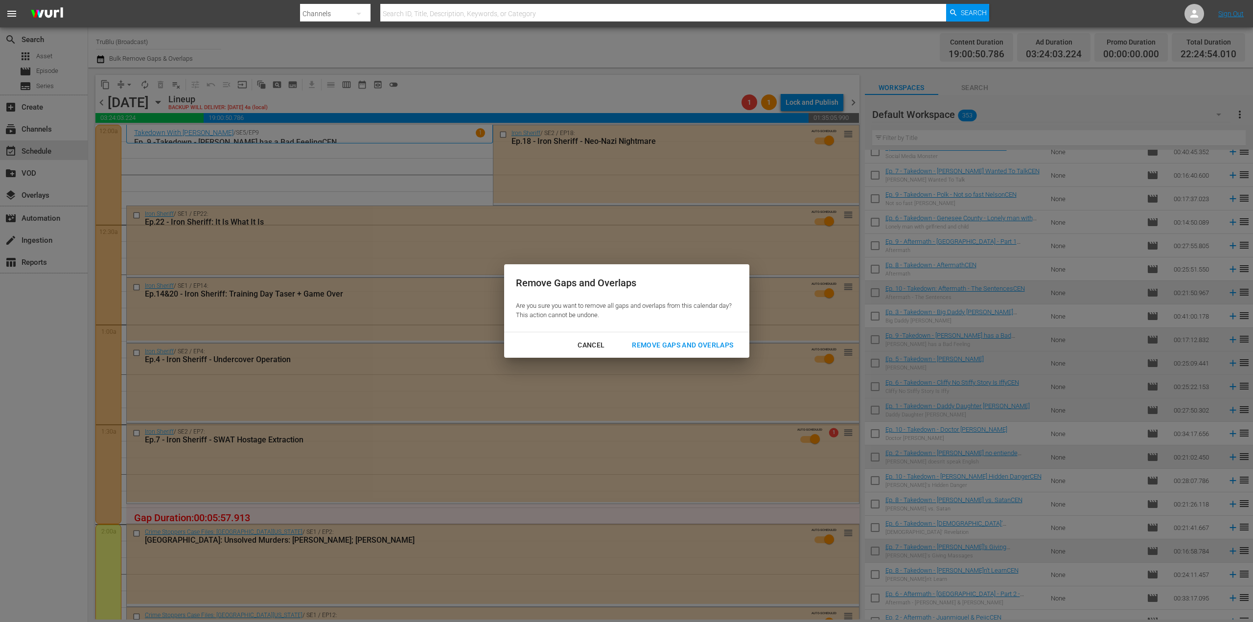
click at [680, 336] on button "Remove Gaps and Overlaps" at bounding box center [682, 345] width 125 height 18
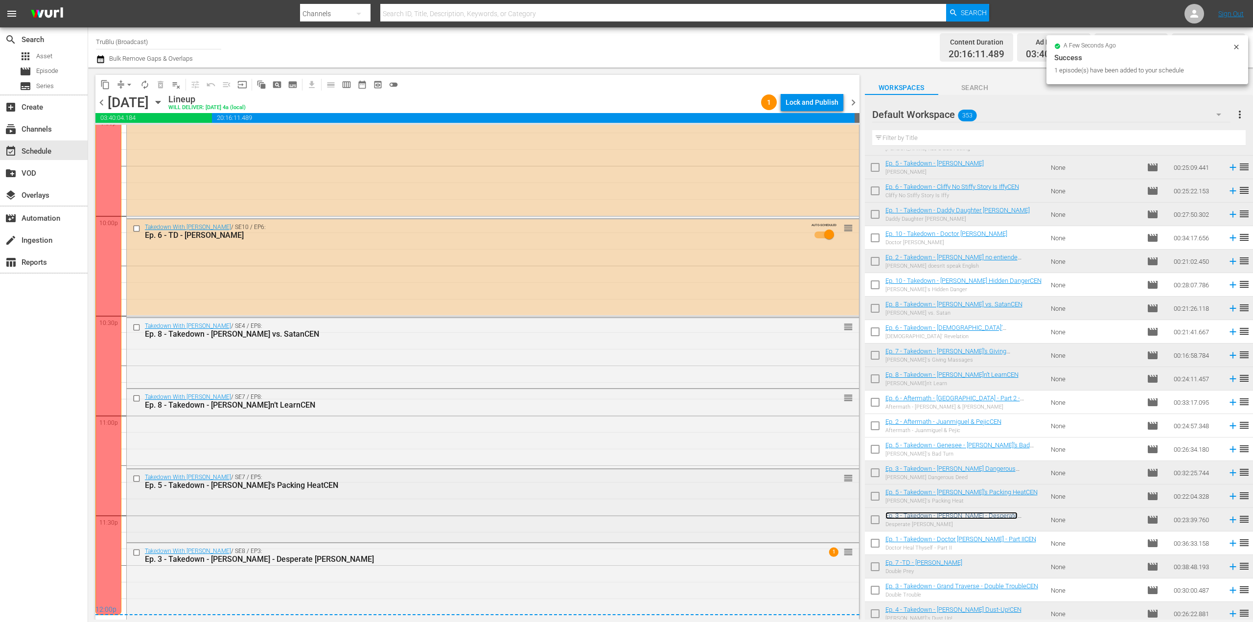
scroll to position [4304, 0]
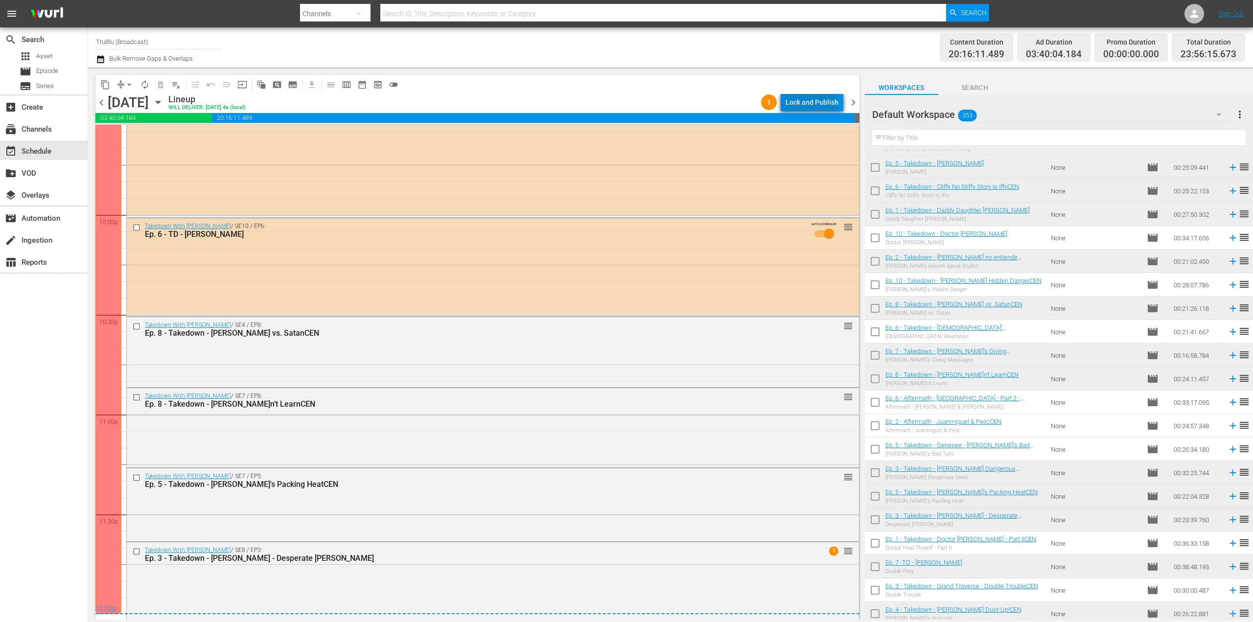
click at [813, 103] on div "Lock and Publish" at bounding box center [812, 102] width 53 height 18
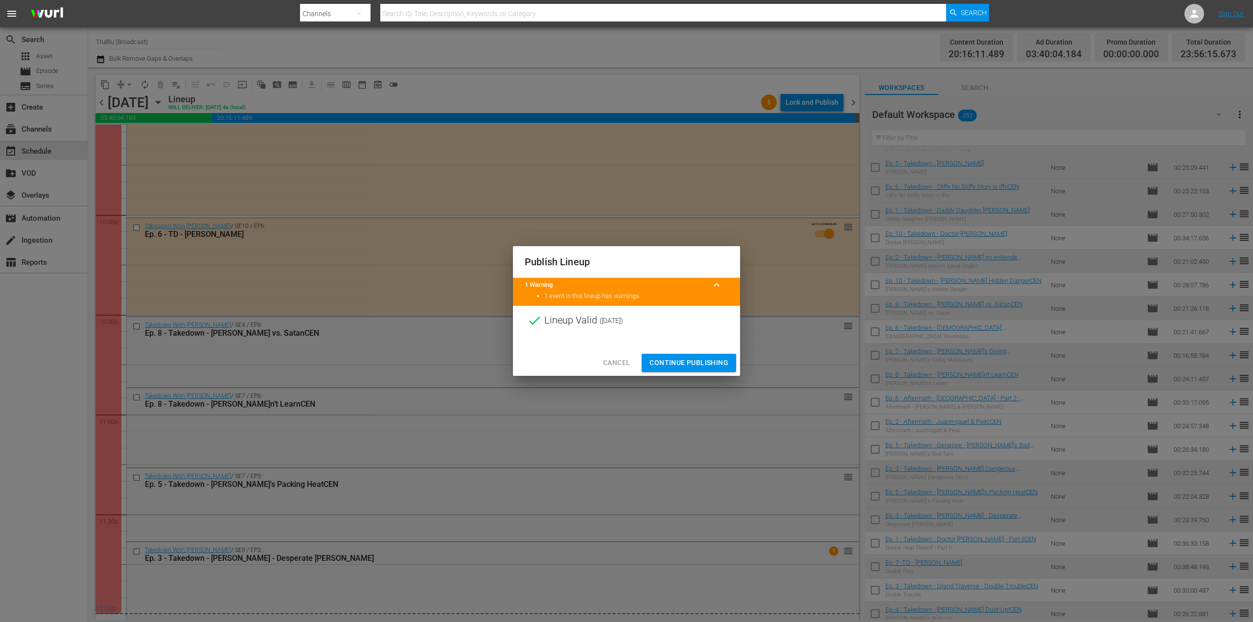
click at [689, 366] on span "Continue Publishing" at bounding box center [689, 363] width 79 height 12
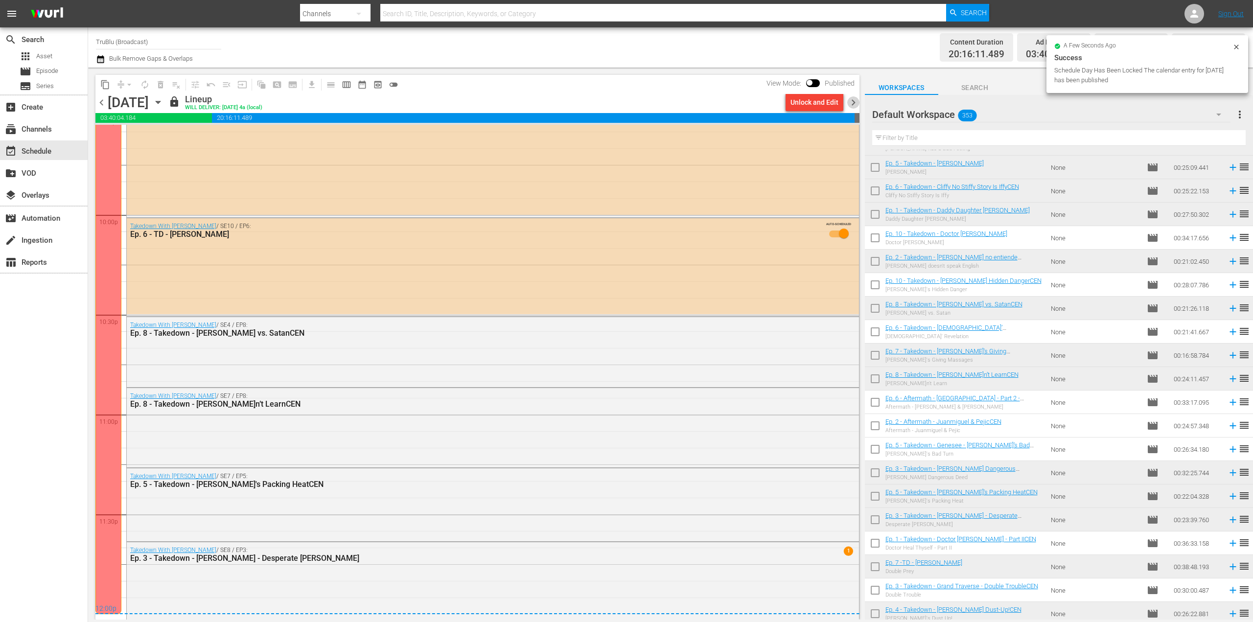
click at [846, 104] on div "chevron_left Sunday, October 5th October 5th lock Lineup WILL DELIVER: 10/4 @ 4…" at bounding box center [477, 103] width 764 height 19
click at [855, 102] on span "chevron_right" at bounding box center [853, 102] width 12 height 12
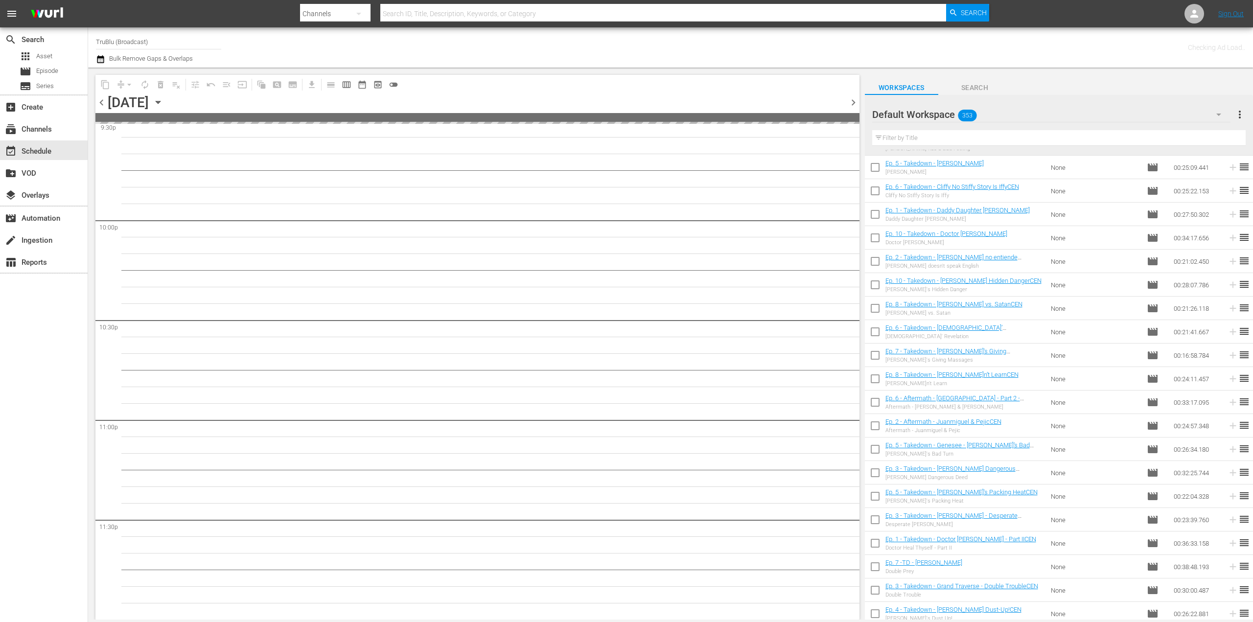
scroll to position [4297, 0]
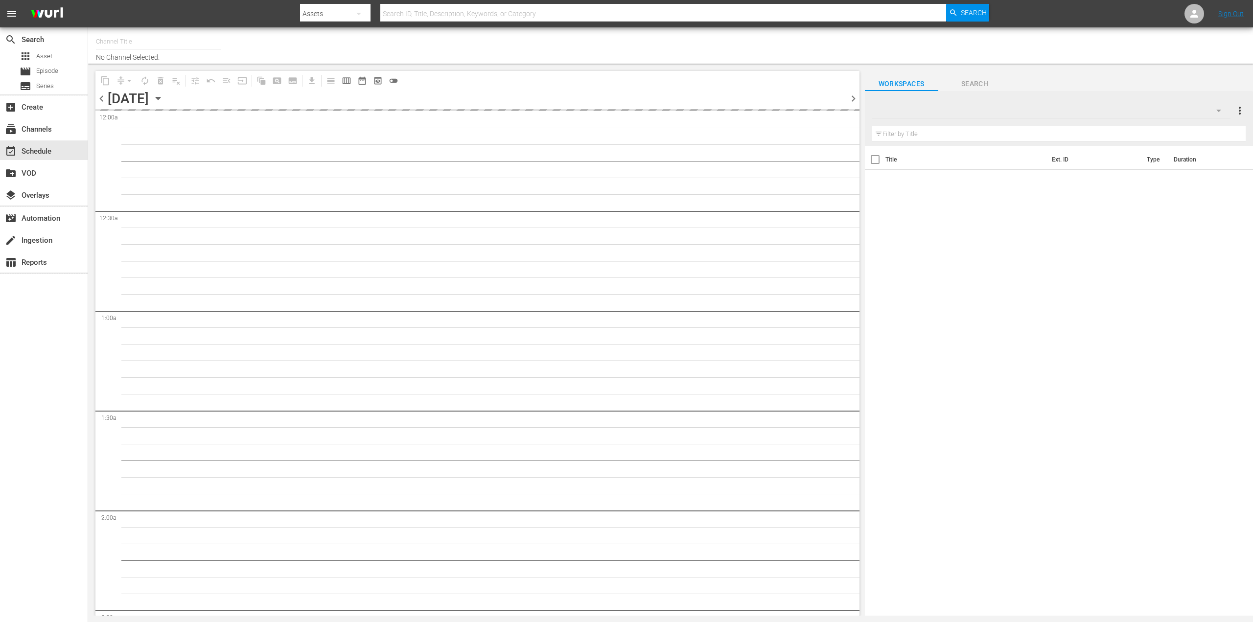
type input "TruBlu (Broadcast) (1968)"
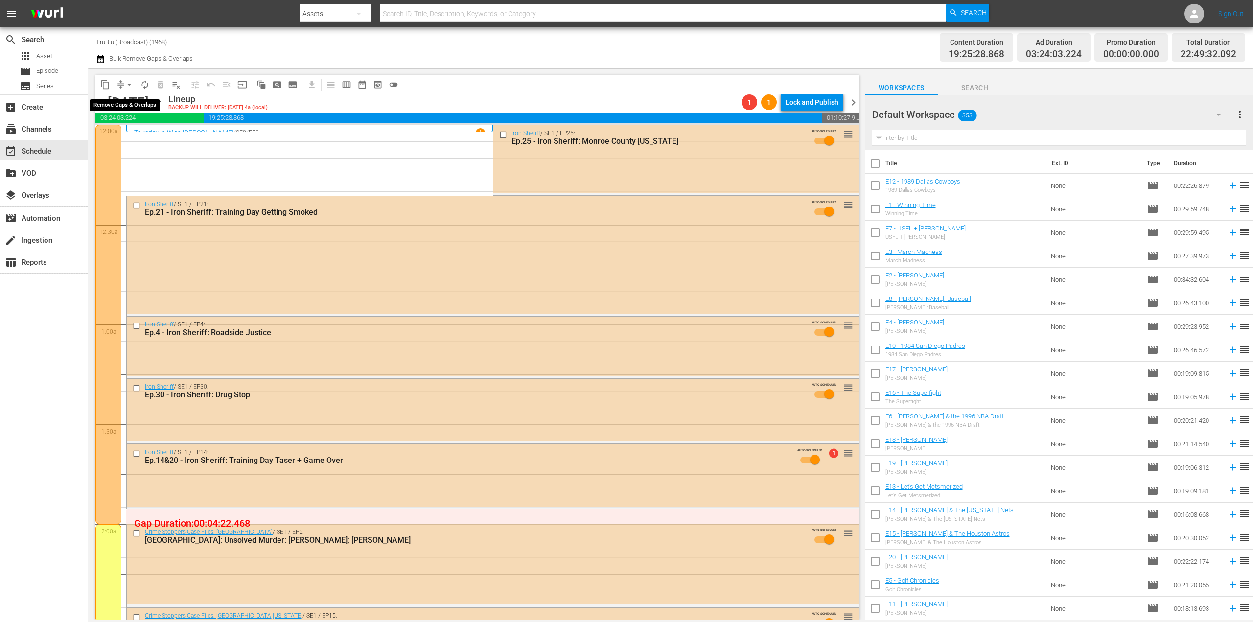
click at [128, 86] on span "arrow_drop_down" at bounding box center [129, 85] width 10 height 10
click at [146, 140] on li "Align to End of Previous Day" at bounding box center [129, 137] width 103 height 16
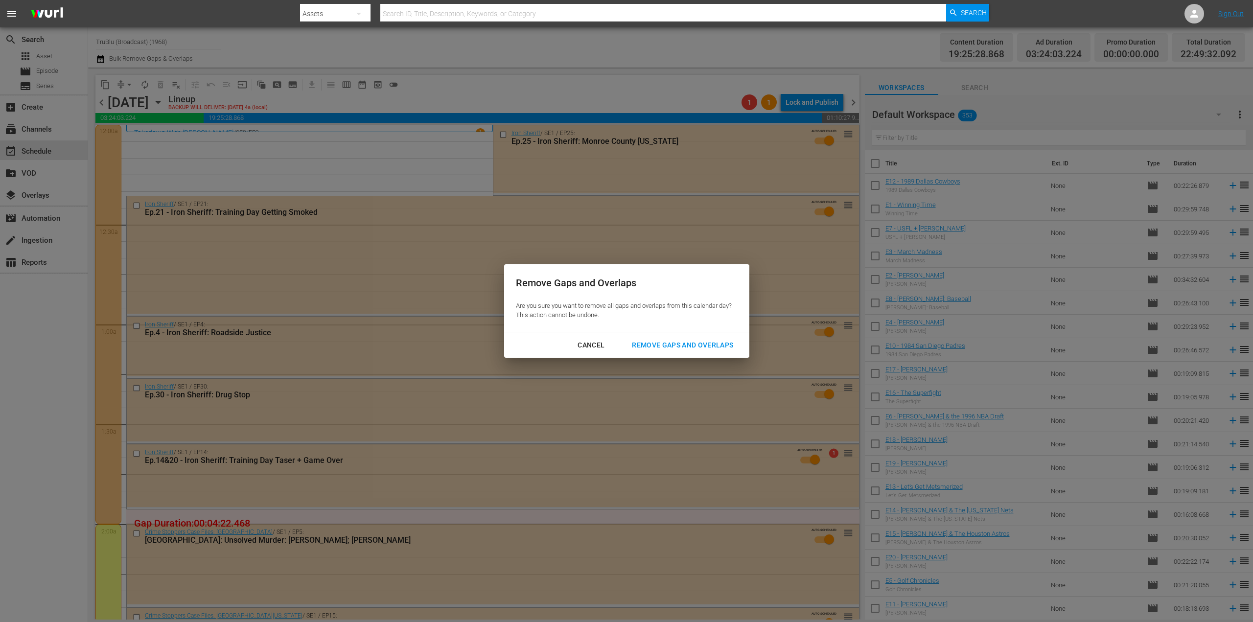
click at [687, 344] on div "Remove Gaps and Overlaps" at bounding box center [682, 345] width 117 height 12
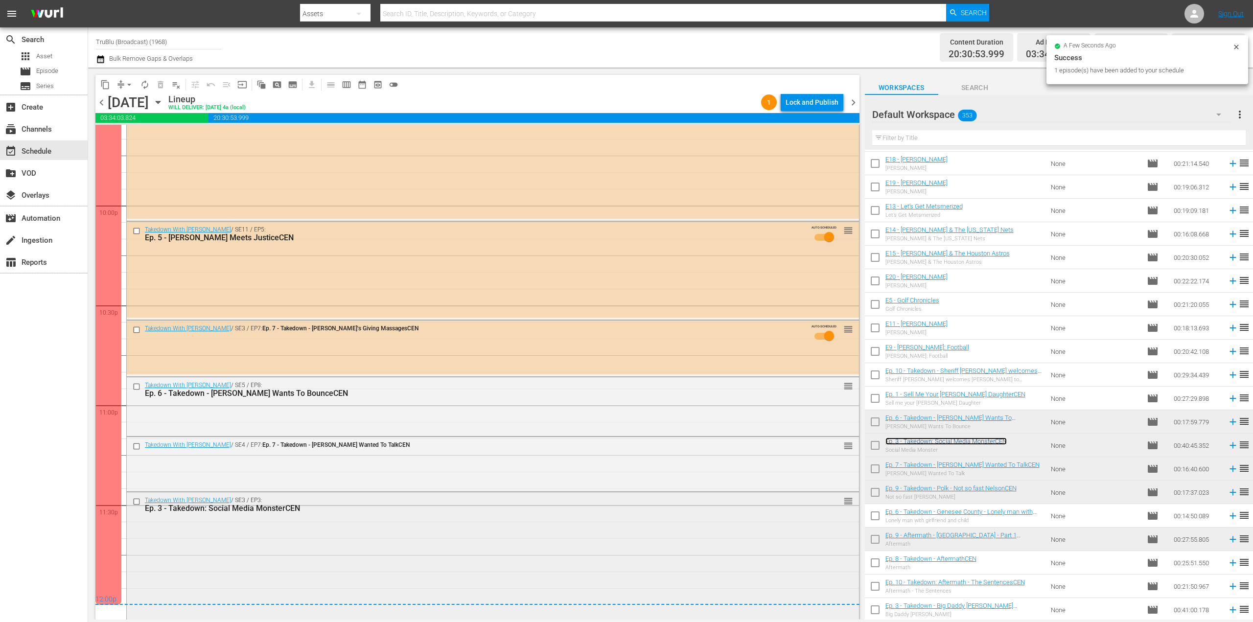
scroll to position [4321, 0]
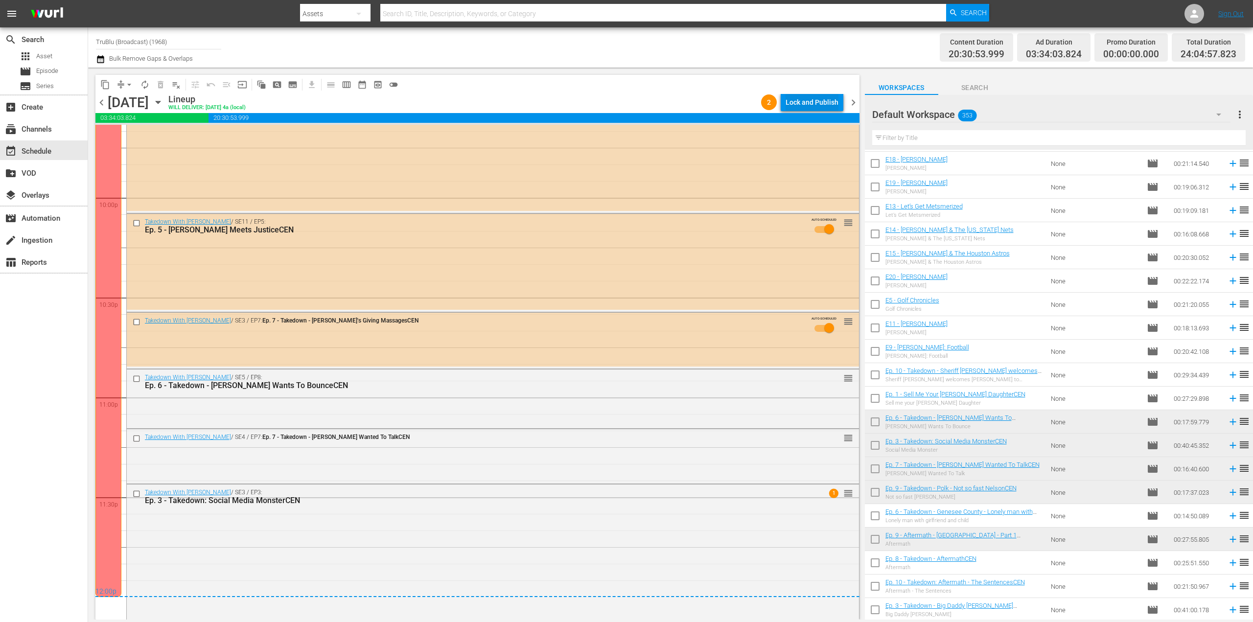
click at [803, 102] on div "Lock and Publish" at bounding box center [812, 102] width 53 height 18
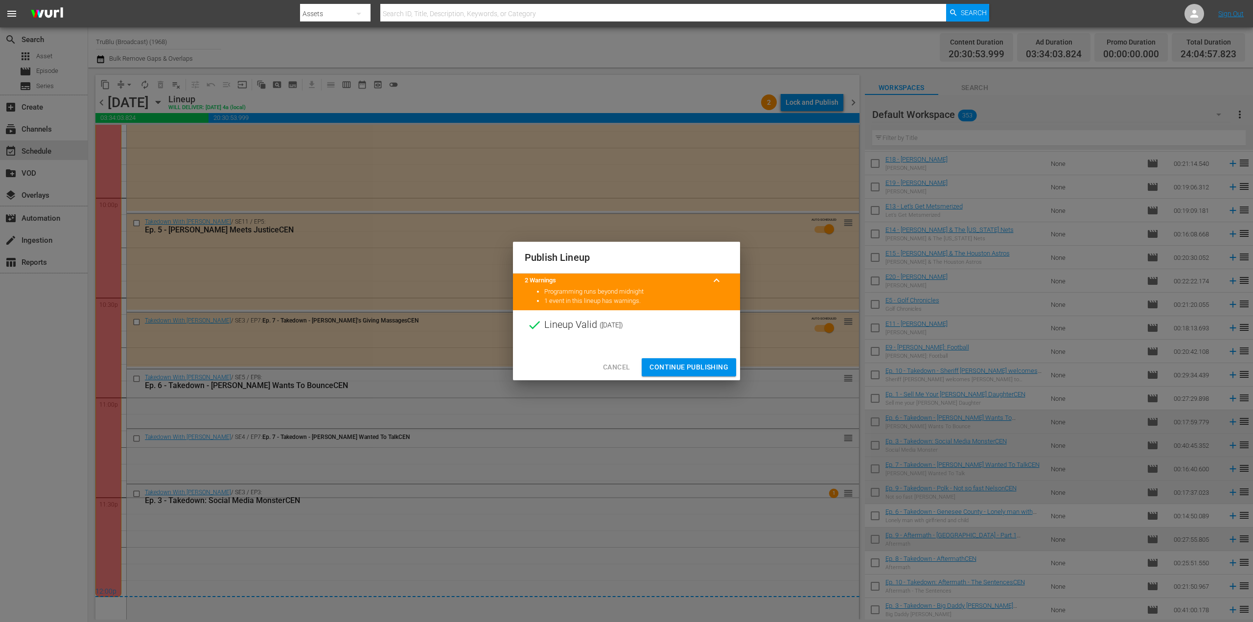
drag, startPoint x: 680, startPoint y: 367, endPoint x: 723, endPoint y: 368, distance: 43.1
click at [680, 367] on span "Continue Publishing" at bounding box center [689, 367] width 79 height 12
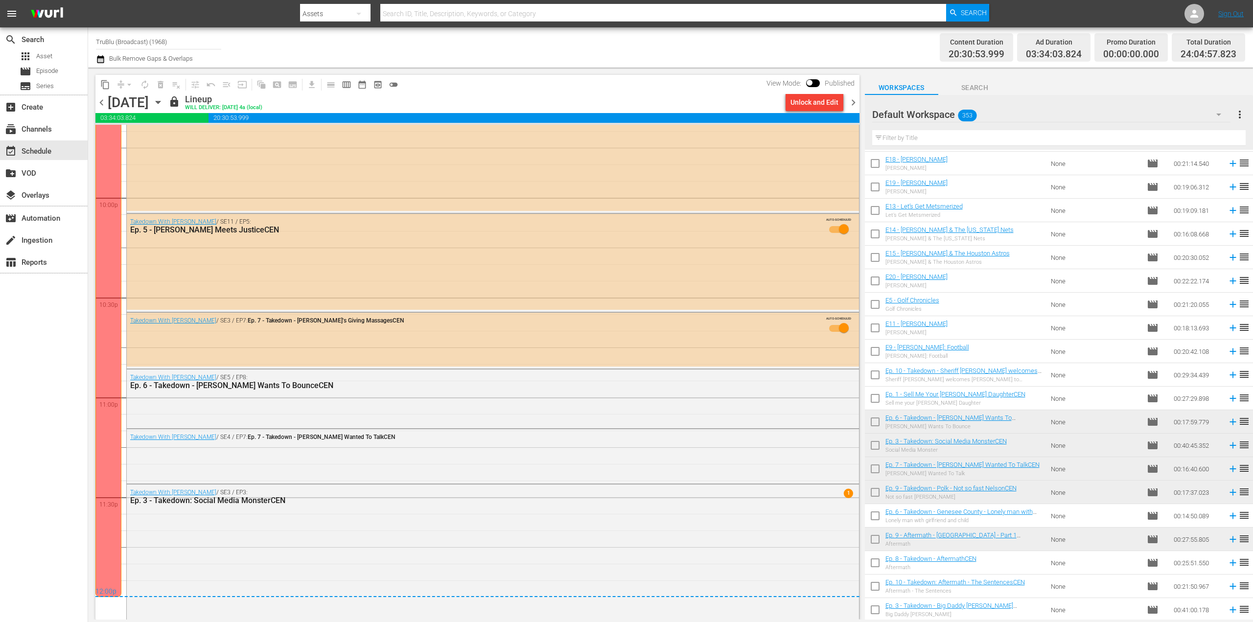
click at [854, 104] on span "chevron_right" at bounding box center [853, 102] width 12 height 12
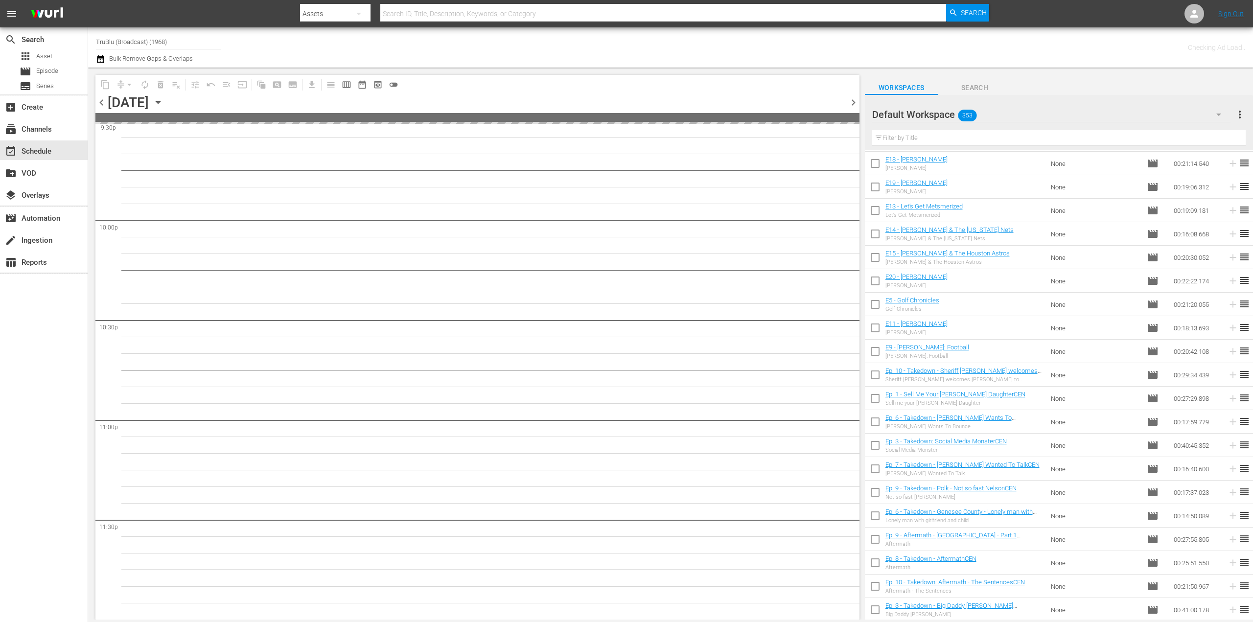
scroll to position [4297, 0]
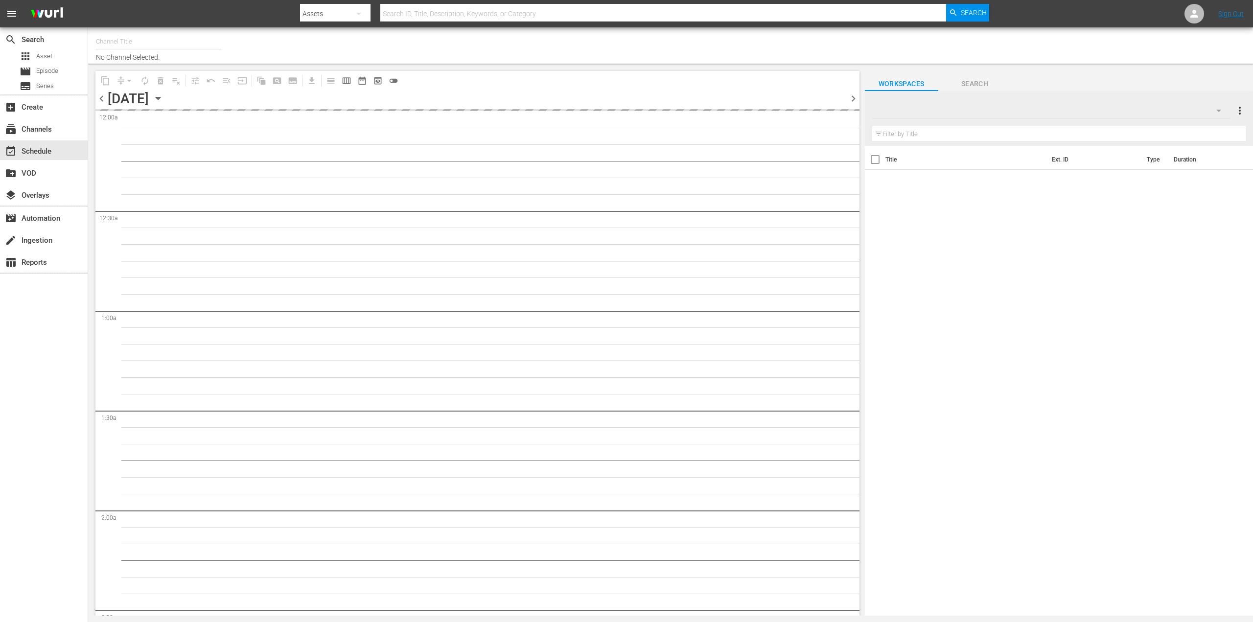
type input "TruBlu (Broadcast) (1968)"
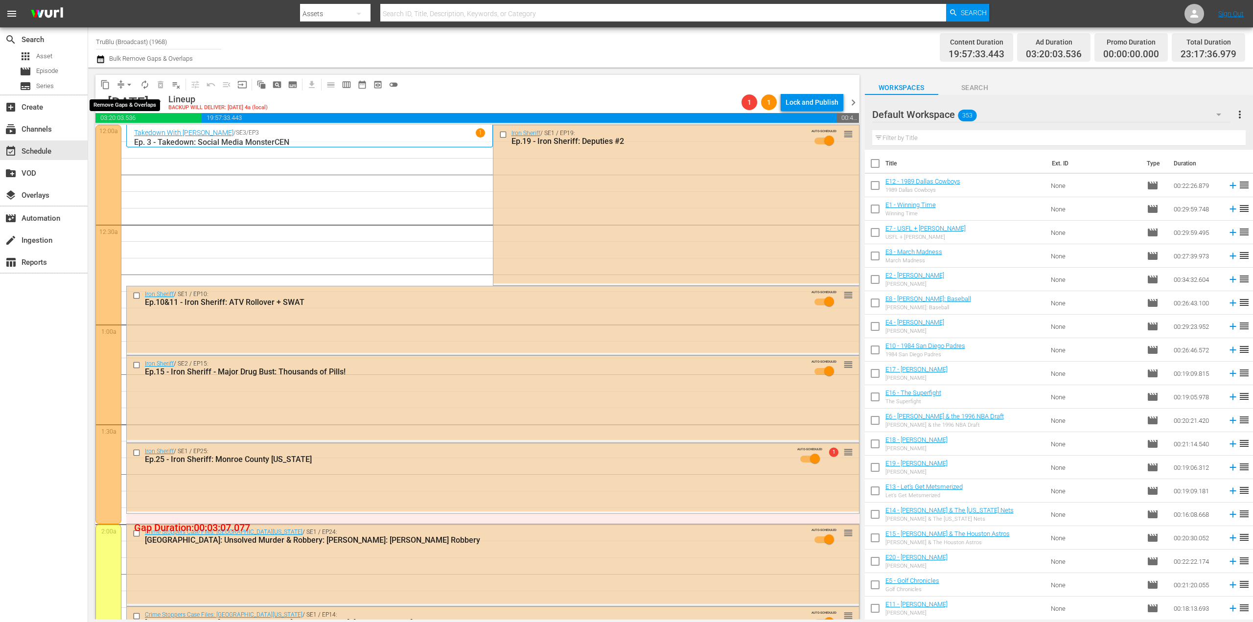
click at [121, 87] on button "arrow_drop_down" at bounding box center [129, 85] width 16 height 16
click at [141, 138] on li "Align to End of Previous Day" at bounding box center [129, 137] width 103 height 16
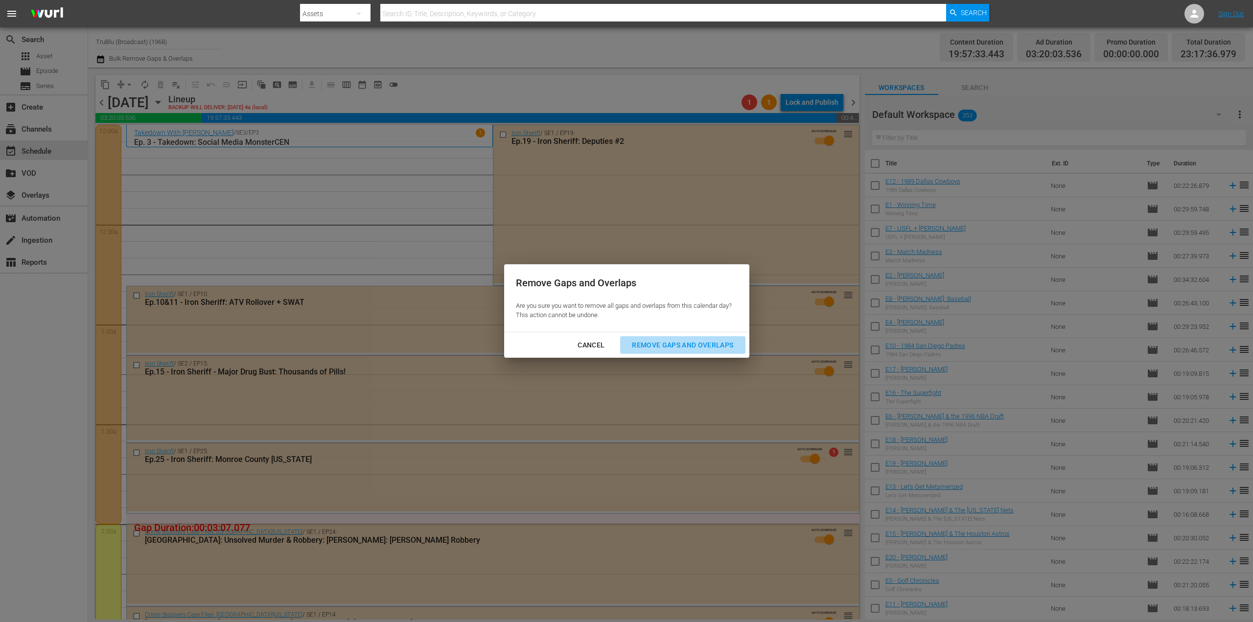
click at [675, 343] on div "Remove Gaps and Overlaps" at bounding box center [682, 345] width 117 height 12
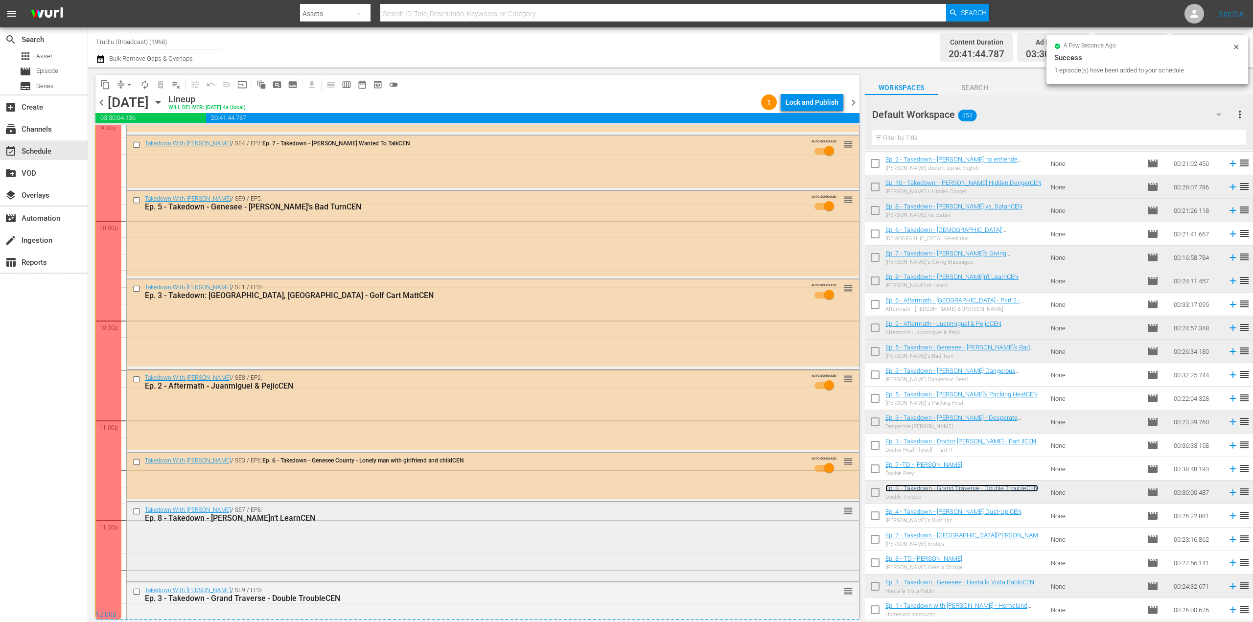
scroll to position [4360, 0]
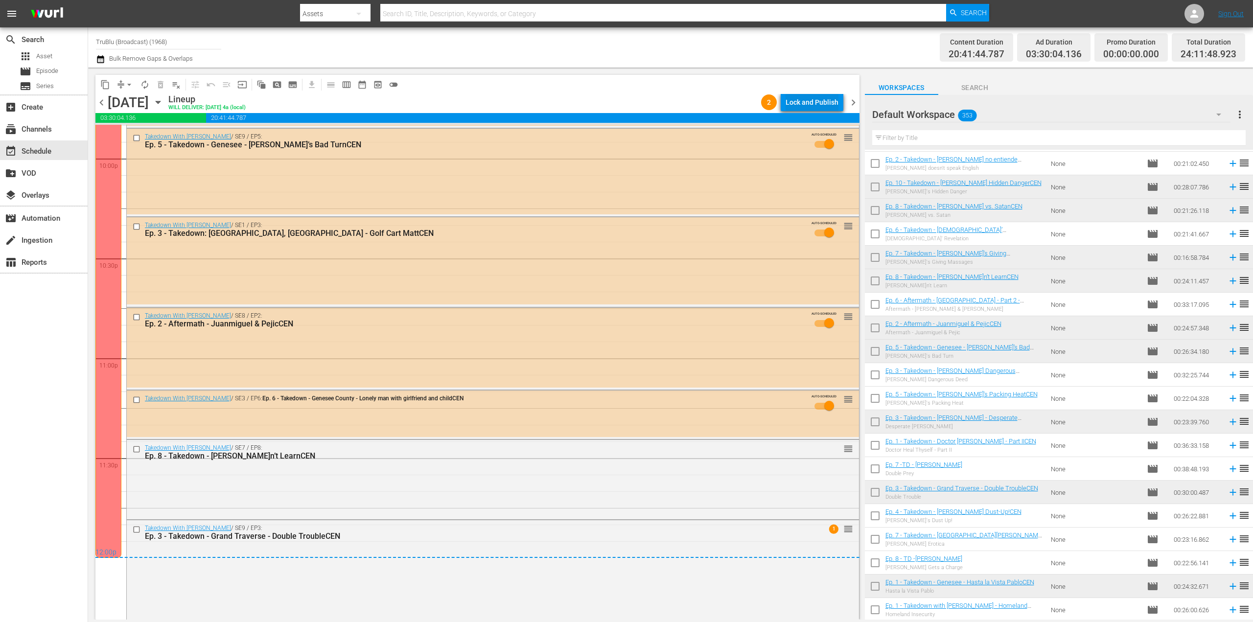
click at [800, 103] on div "Lock and Publish" at bounding box center [812, 102] width 53 height 18
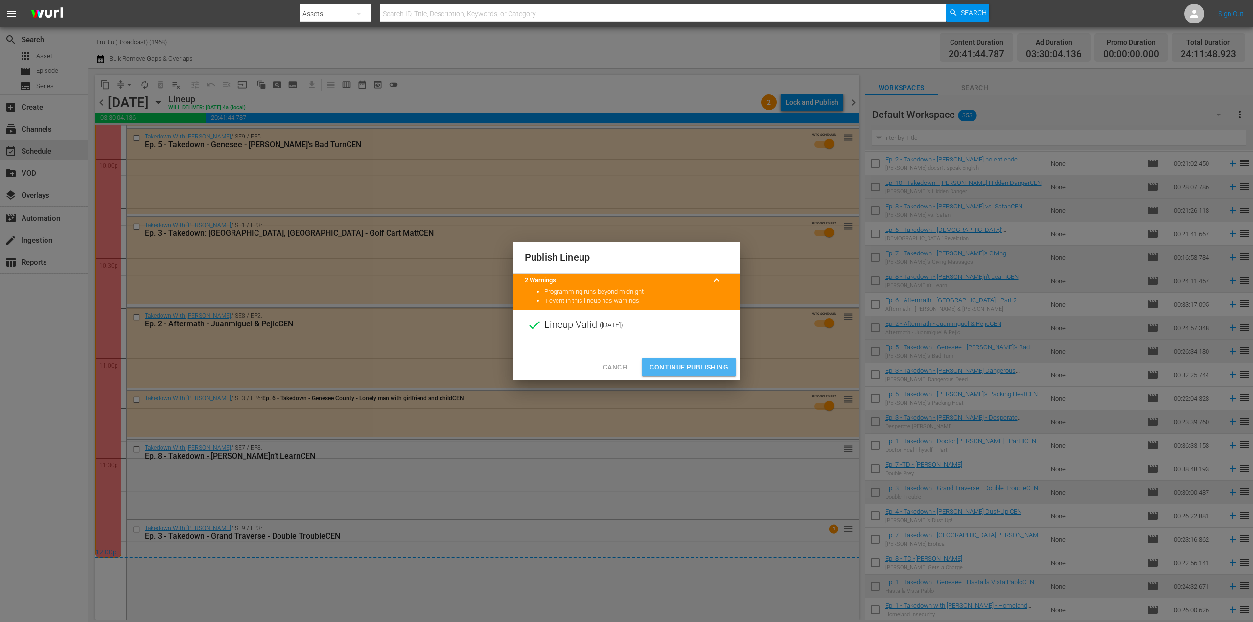
click at [694, 373] on button "Continue Publishing" at bounding box center [689, 367] width 94 height 18
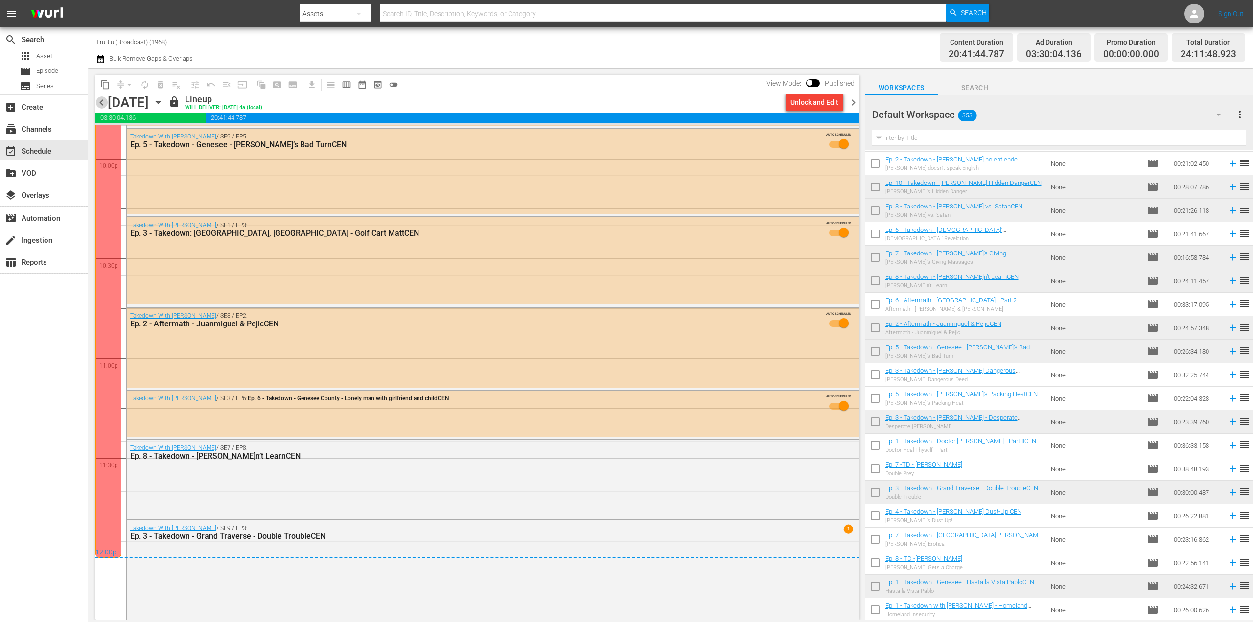
click at [101, 99] on span "chevron_left" at bounding box center [101, 102] width 12 height 12
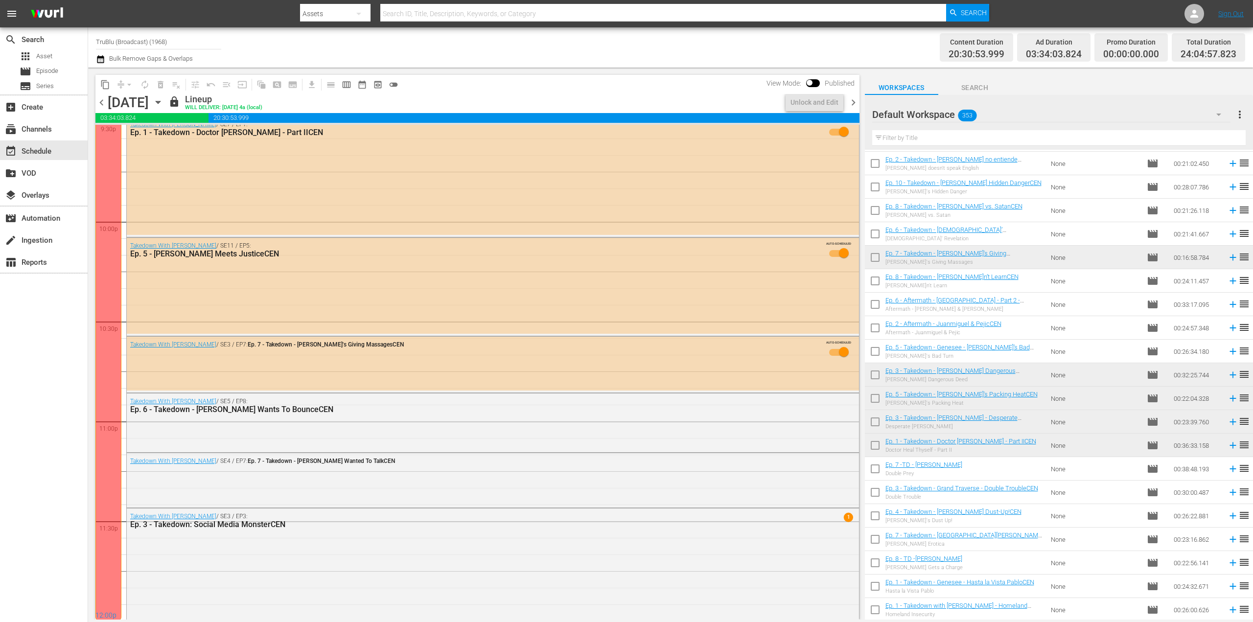
scroll to position [4321, 0]
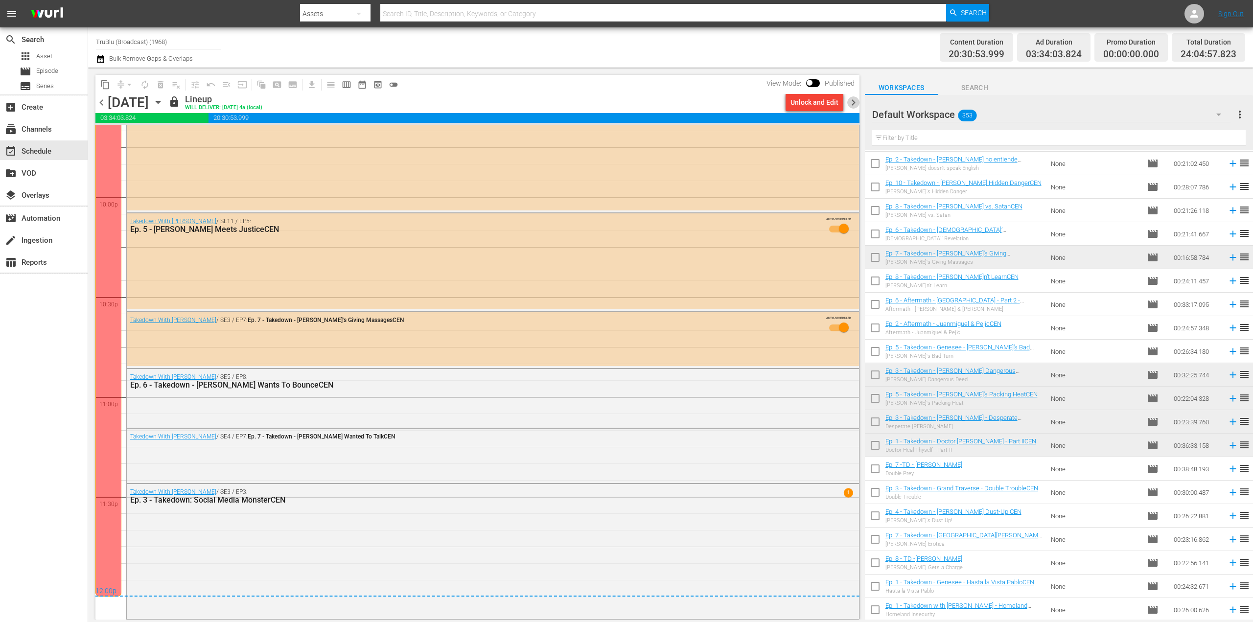
click at [853, 102] on span "chevron_right" at bounding box center [853, 102] width 12 height 12
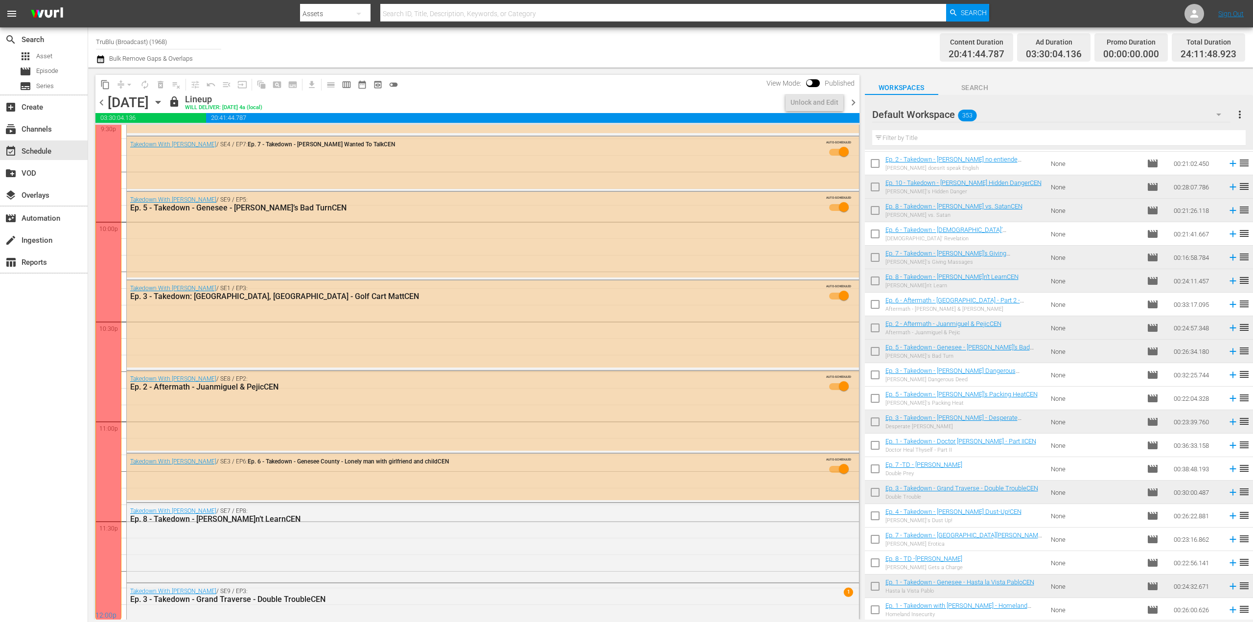
scroll to position [4360, 0]
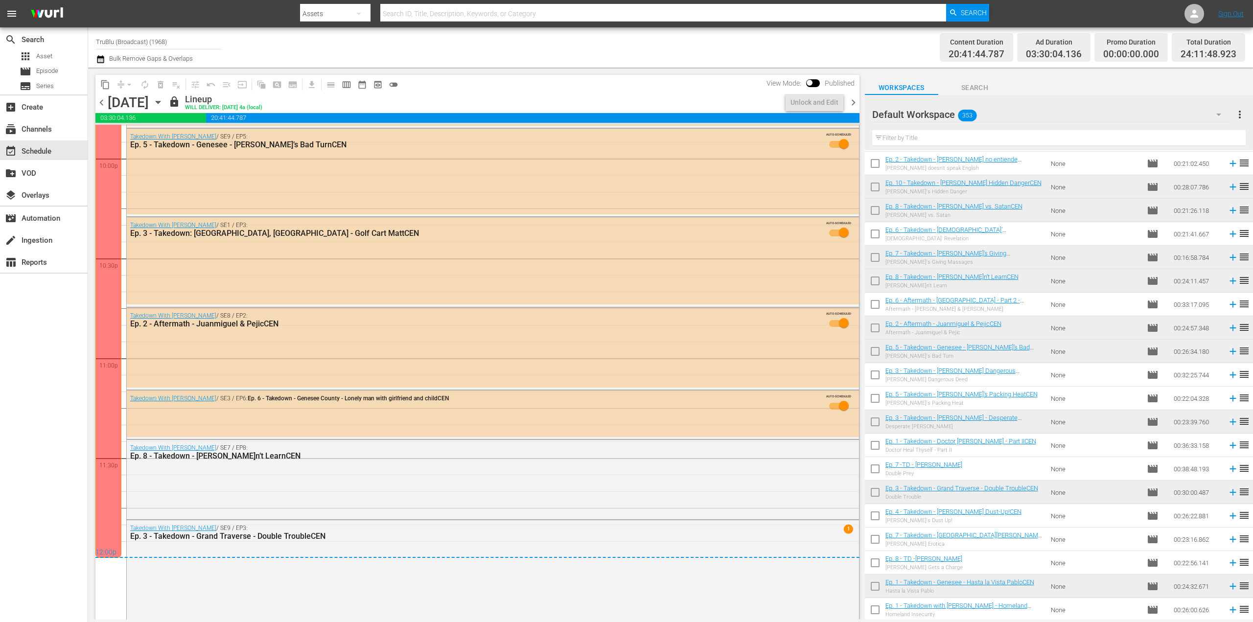
click at [853, 102] on span "chevron_right" at bounding box center [853, 102] width 12 height 12
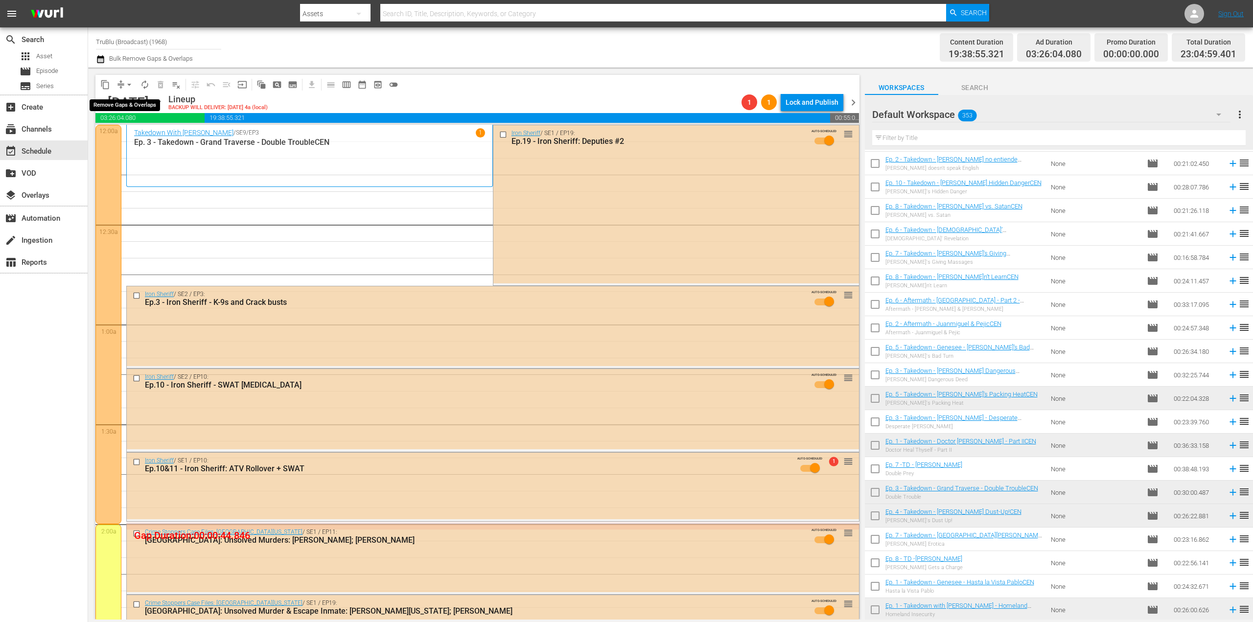
click at [122, 81] on button "arrow_drop_down" at bounding box center [129, 85] width 16 height 16
click at [139, 138] on li "Align to End of Previous Day" at bounding box center [129, 137] width 103 height 16
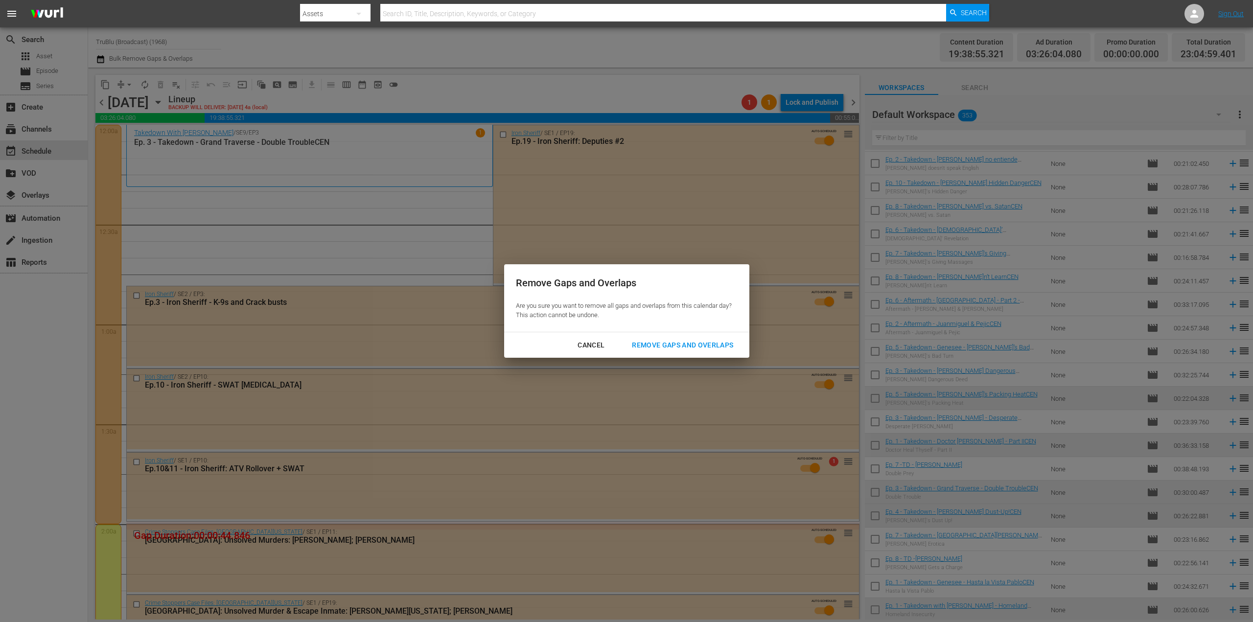
click at [702, 345] on div "Remove Gaps and Overlaps" at bounding box center [682, 345] width 117 height 12
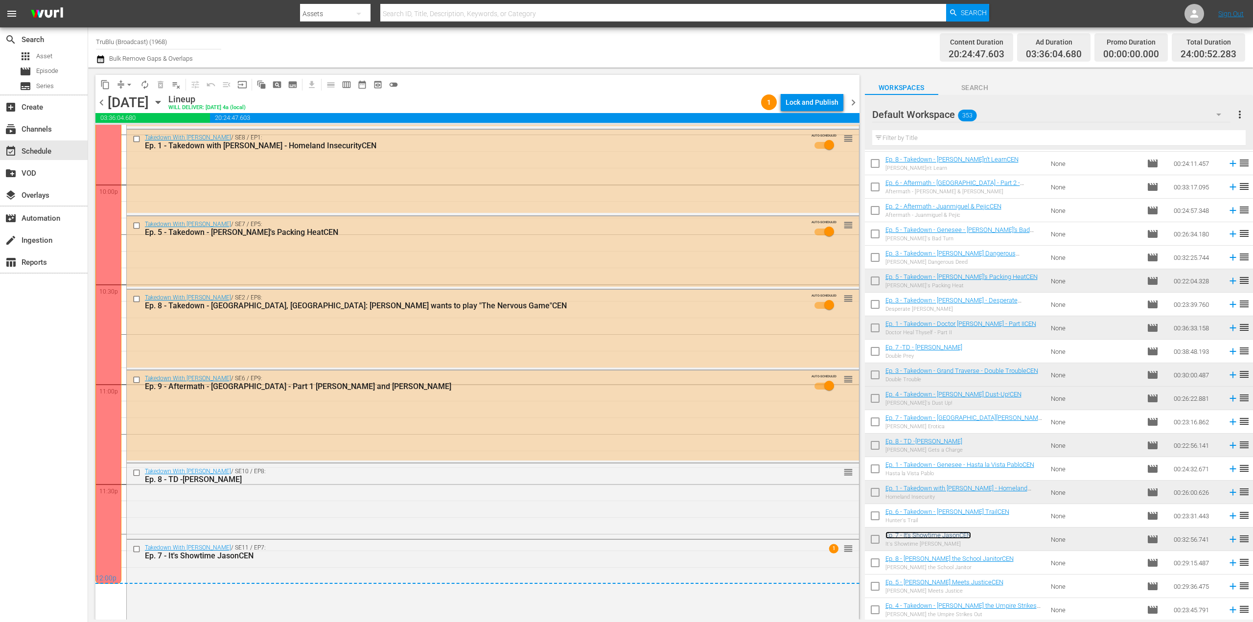
scroll to position [4363, 0]
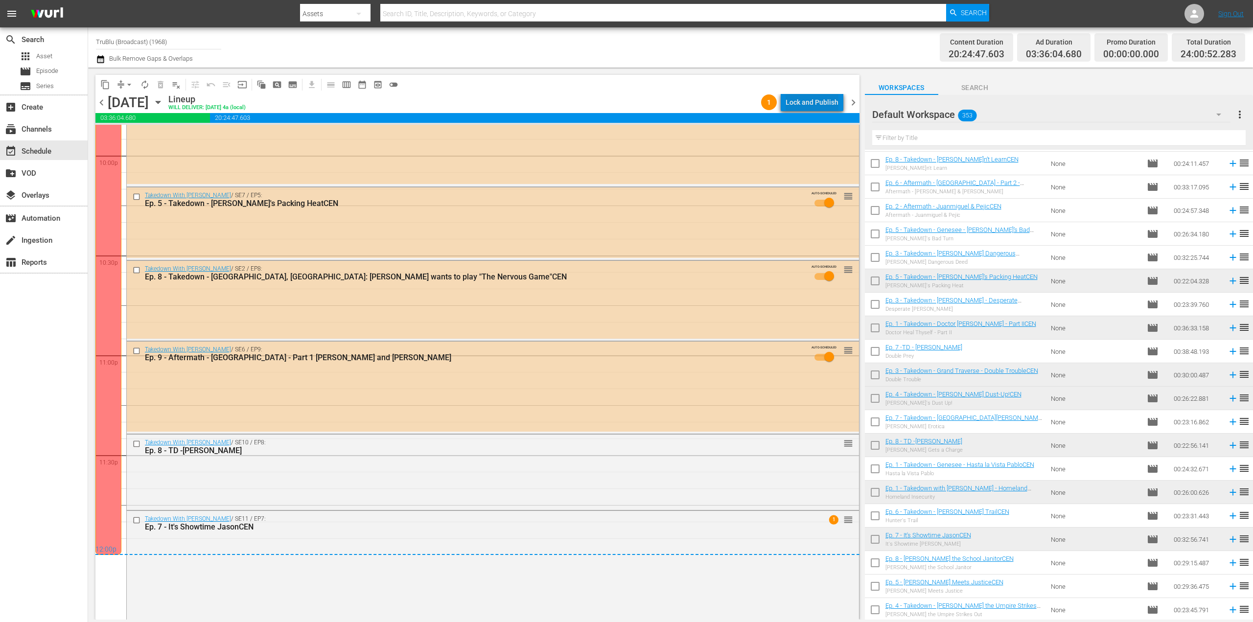
click at [821, 102] on div "Lock and Publish" at bounding box center [812, 102] width 53 height 18
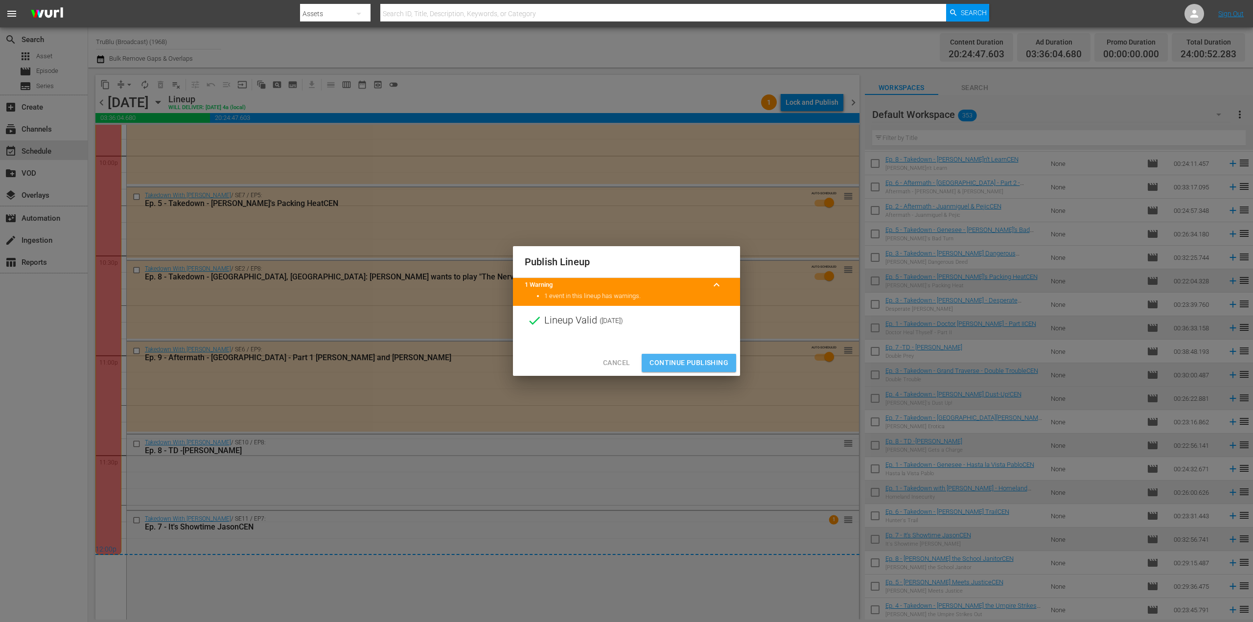
click at [681, 359] on span "Continue Publishing" at bounding box center [689, 363] width 79 height 12
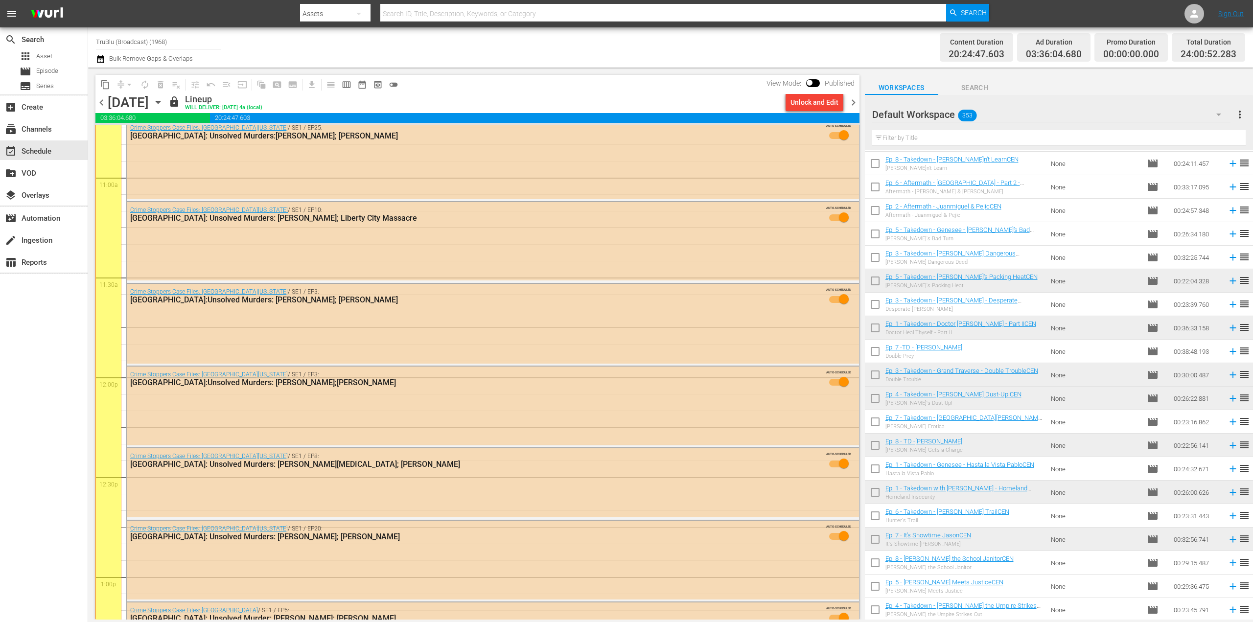
scroll to position [2013, 0]
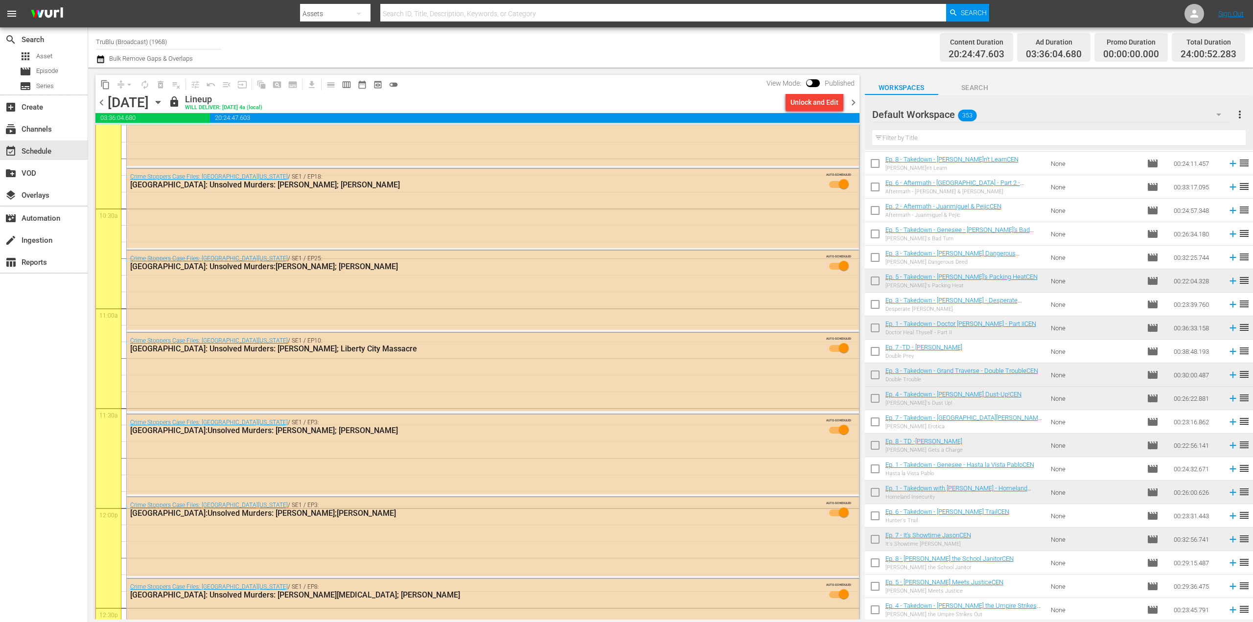
click at [852, 103] on span "chevron_right" at bounding box center [853, 102] width 12 height 12
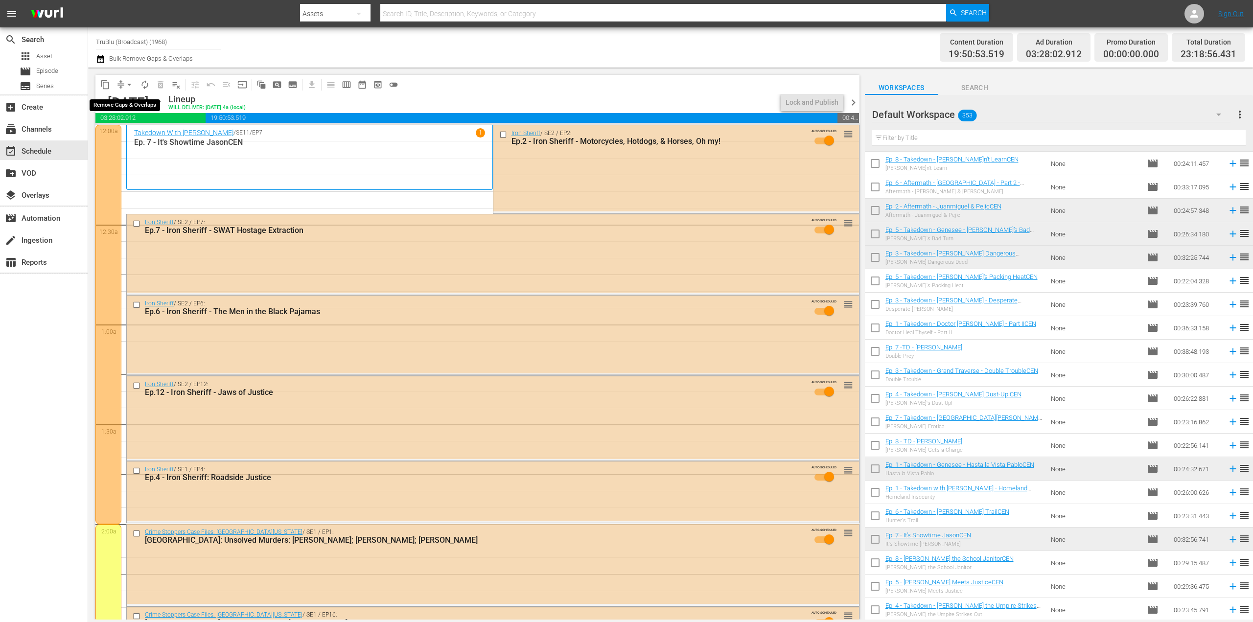
click at [125, 86] on span "arrow_drop_down" at bounding box center [129, 85] width 10 height 10
click at [142, 140] on li "Align to End of Previous Day" at bounding box center [129, 137] width 103 height 16
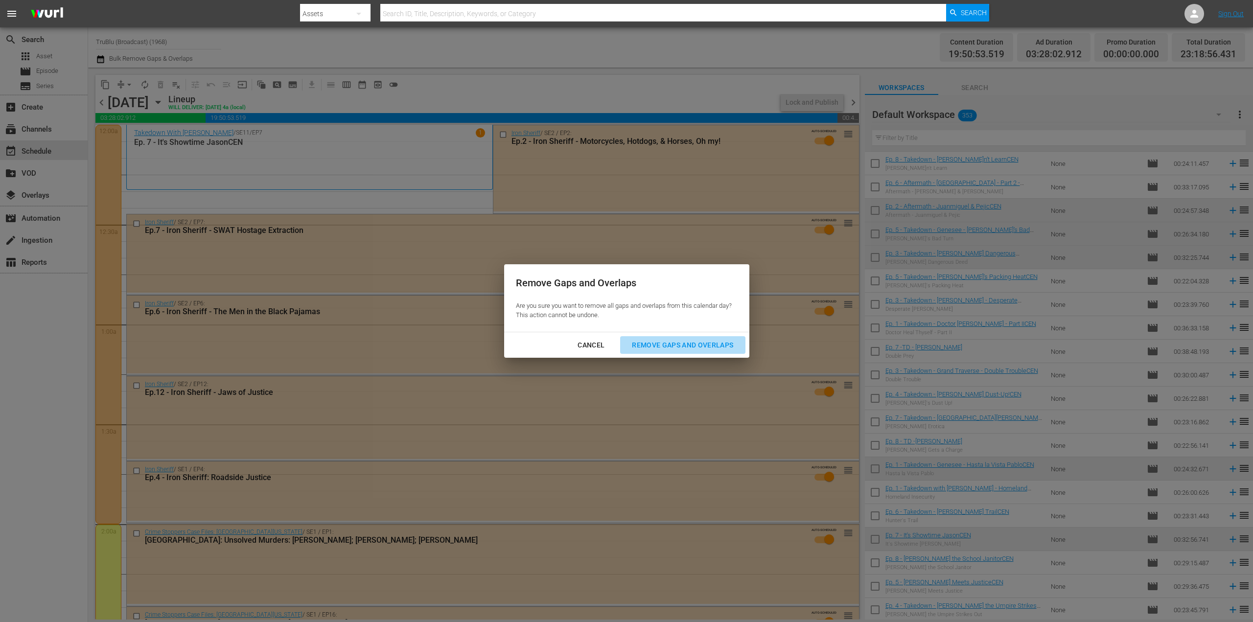
click at [673, 345] on div "Remove Gaps and Overlaps" at bounding box center [682, 345] width 117 height 12
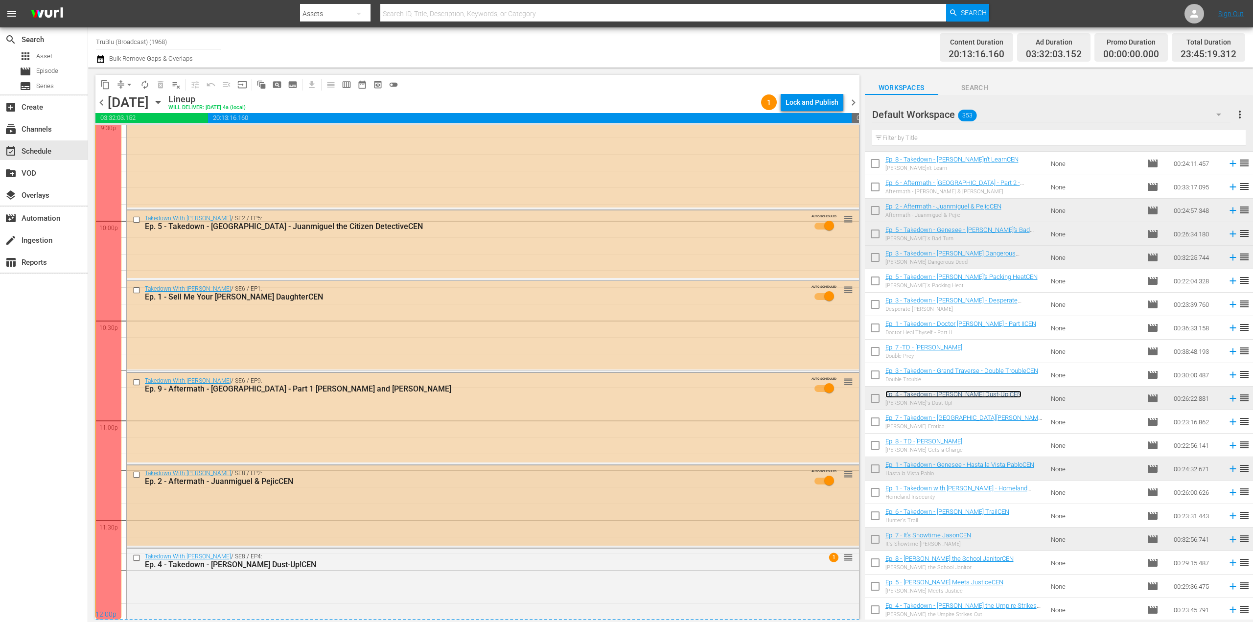
scroll to position [4314, 0]
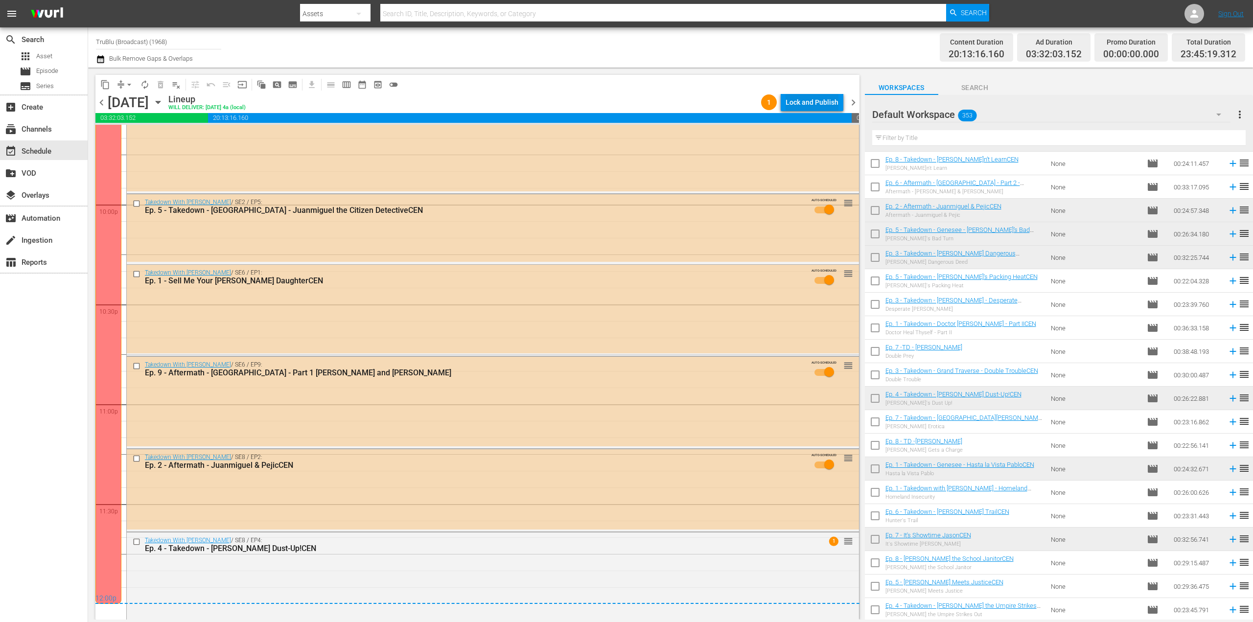
click at [809, 106] on div "Lock and Publish" at bounding box center [812, 102] width 53 height 18
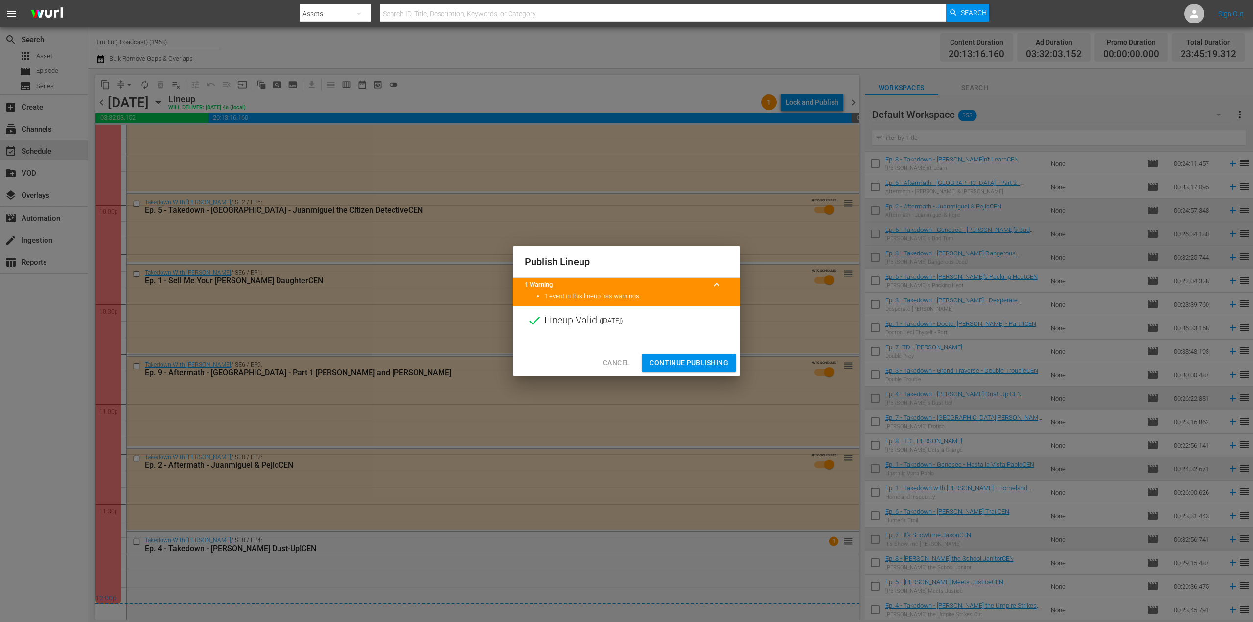
click at [681, 366] on span "Continue Publishing" at bounding box center [689, 363] width 79 height 12
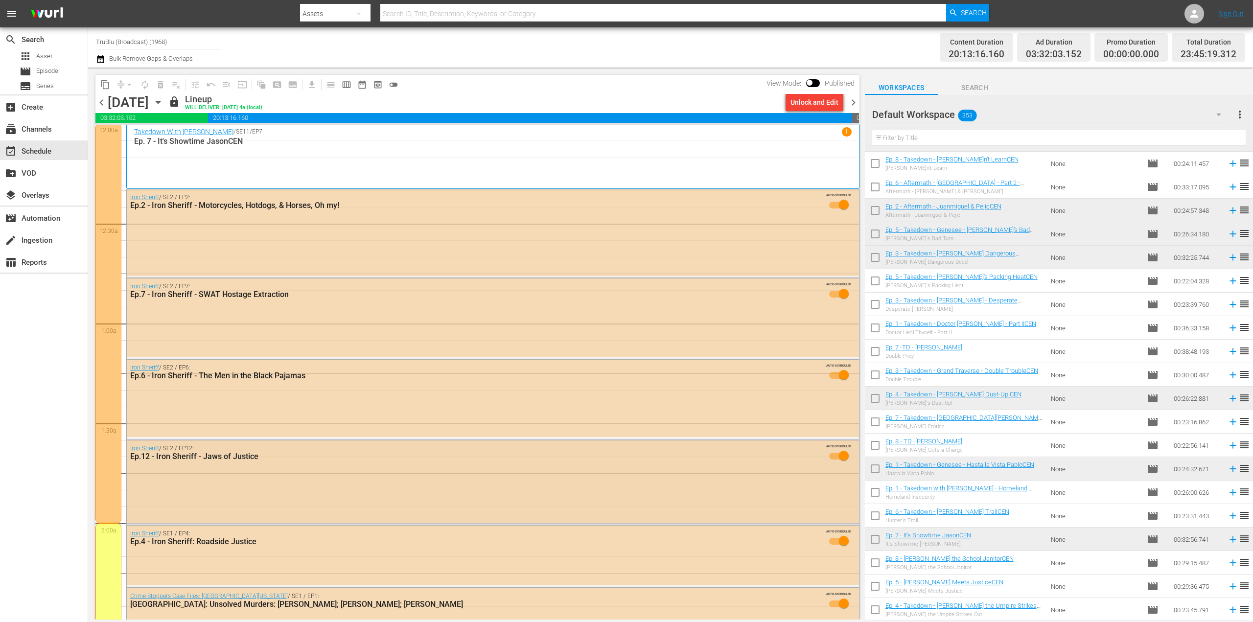
scroll to position [0, 0]
click at [854, 101] on span "chevron_right" at bounding box center [853, 102] width 12 height 12
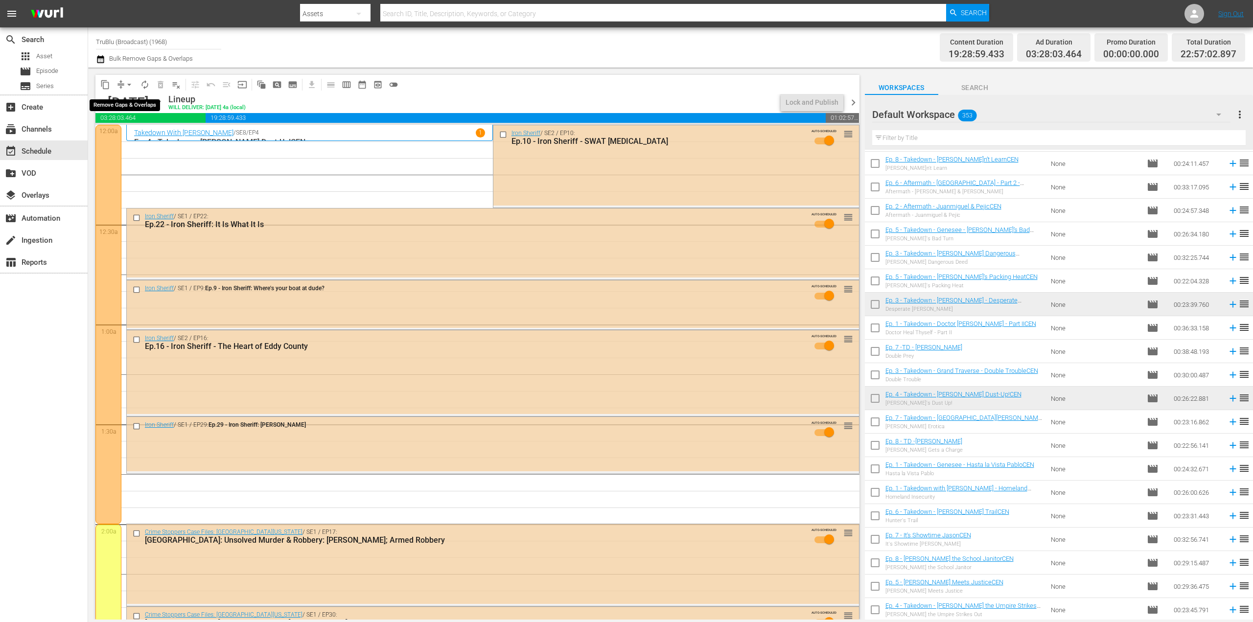
click at [123, 86] on button "arrow_drop_down" at bounding box center [129, 85] width 16 height 16
click at [145, 135] on li "Align to End of Previous Day" at bounding box center [129, 137] width 103 height 16
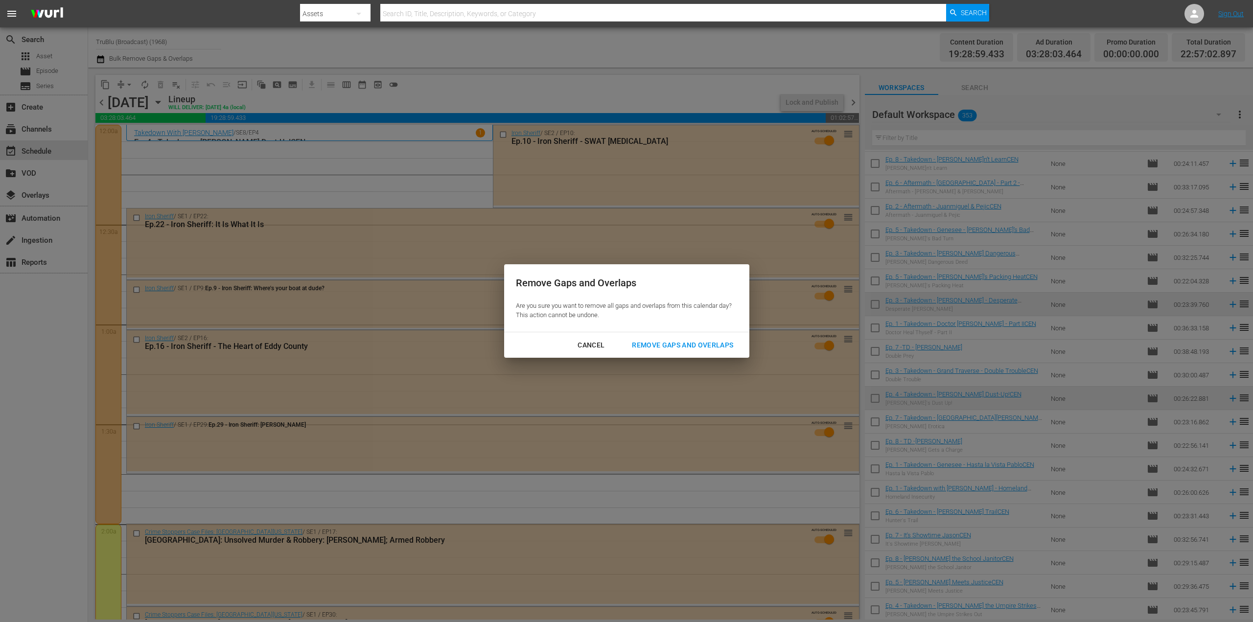
click at [686, 340] on div "Remove Gaps and Overlaps" at bounding box center [682, 345] width 117 height 12
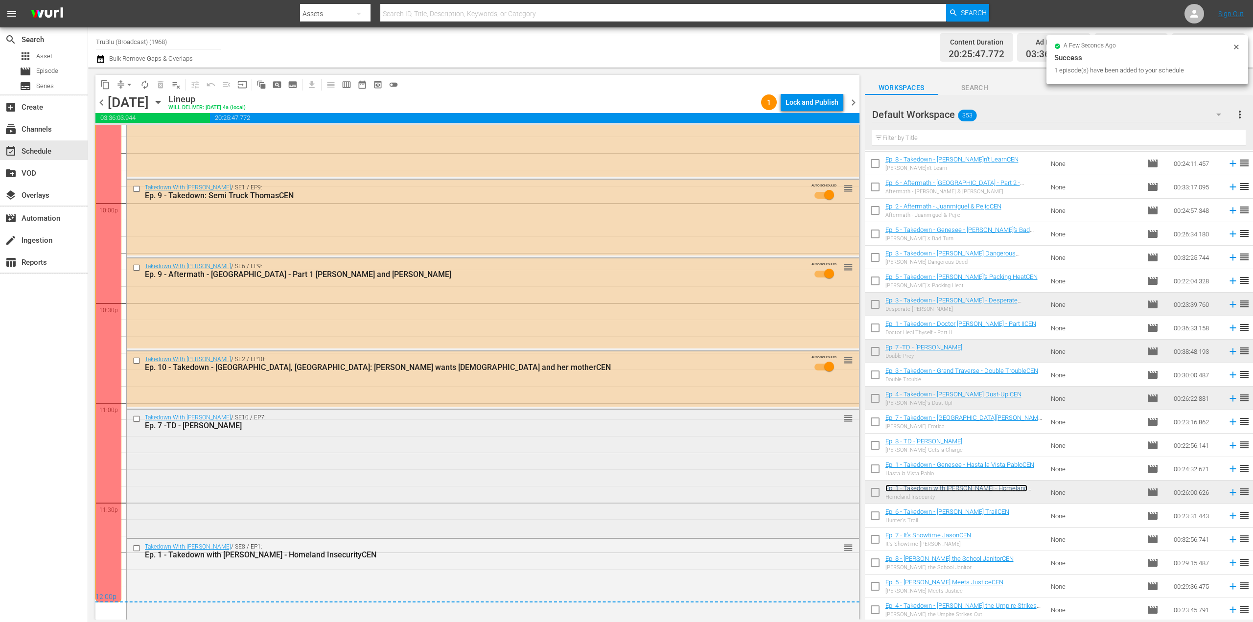
scroll to position [4320, 0]
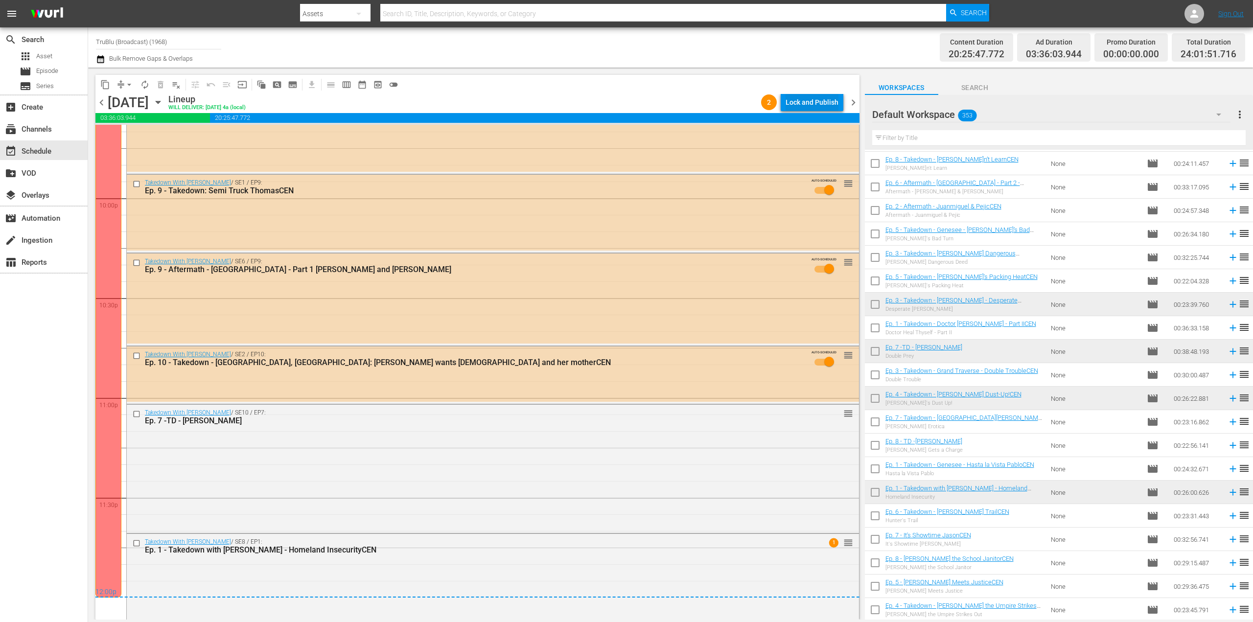
click at [803, 101] on div "Lock and Publish" at bounding box center [812, 102] width 53 height 18
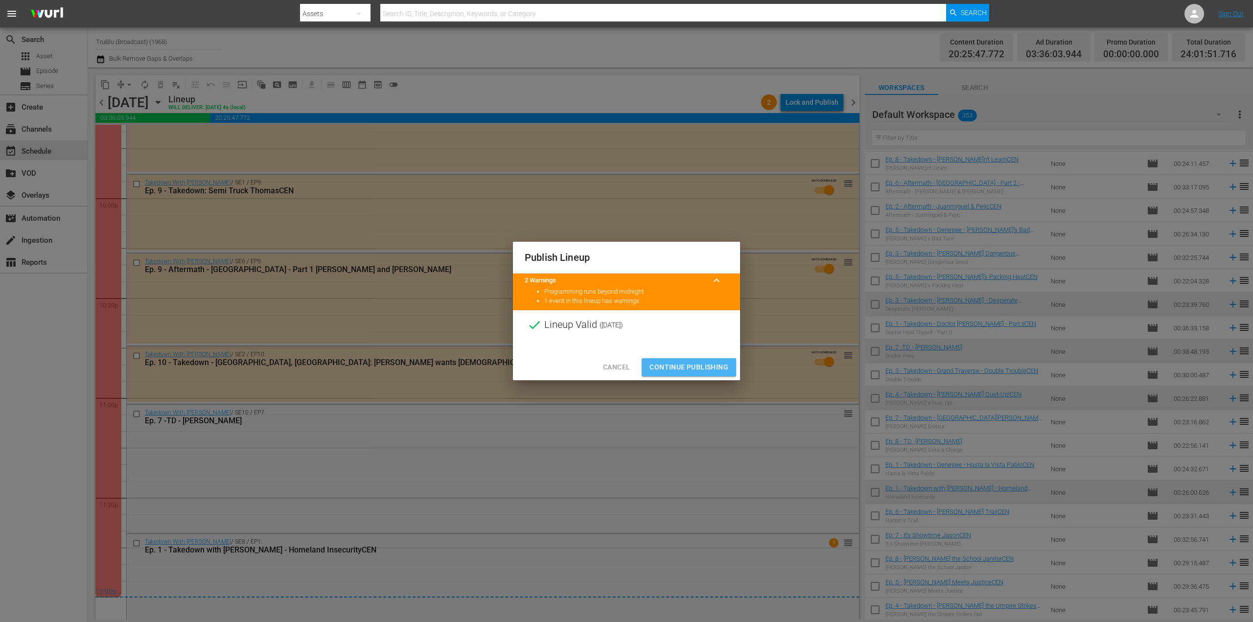
drag, startPoint x: 692, startPoint y: 370, endPoint x: 699, endPoint y: 367, distance: 7.7
click at [692, 370] on span "Continue Publishing" at bounding box center [689, 367] width 79 height 12
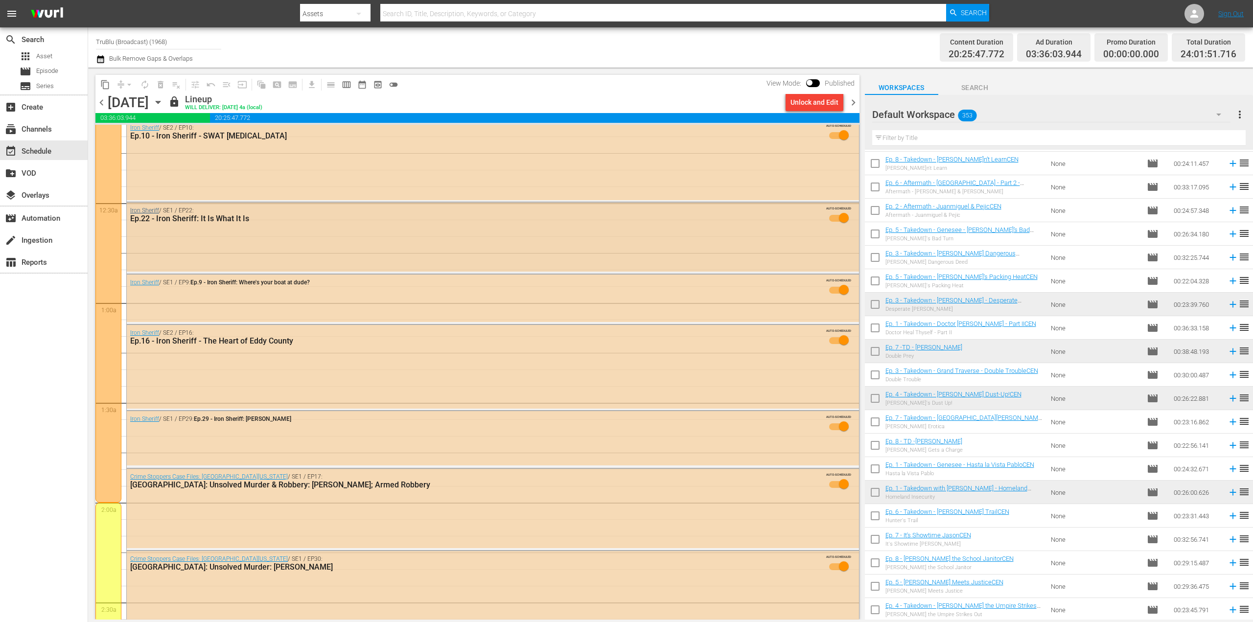
scroll to position [0, 0]
